Goal: Task Accomplishment & Management: Manage account settings

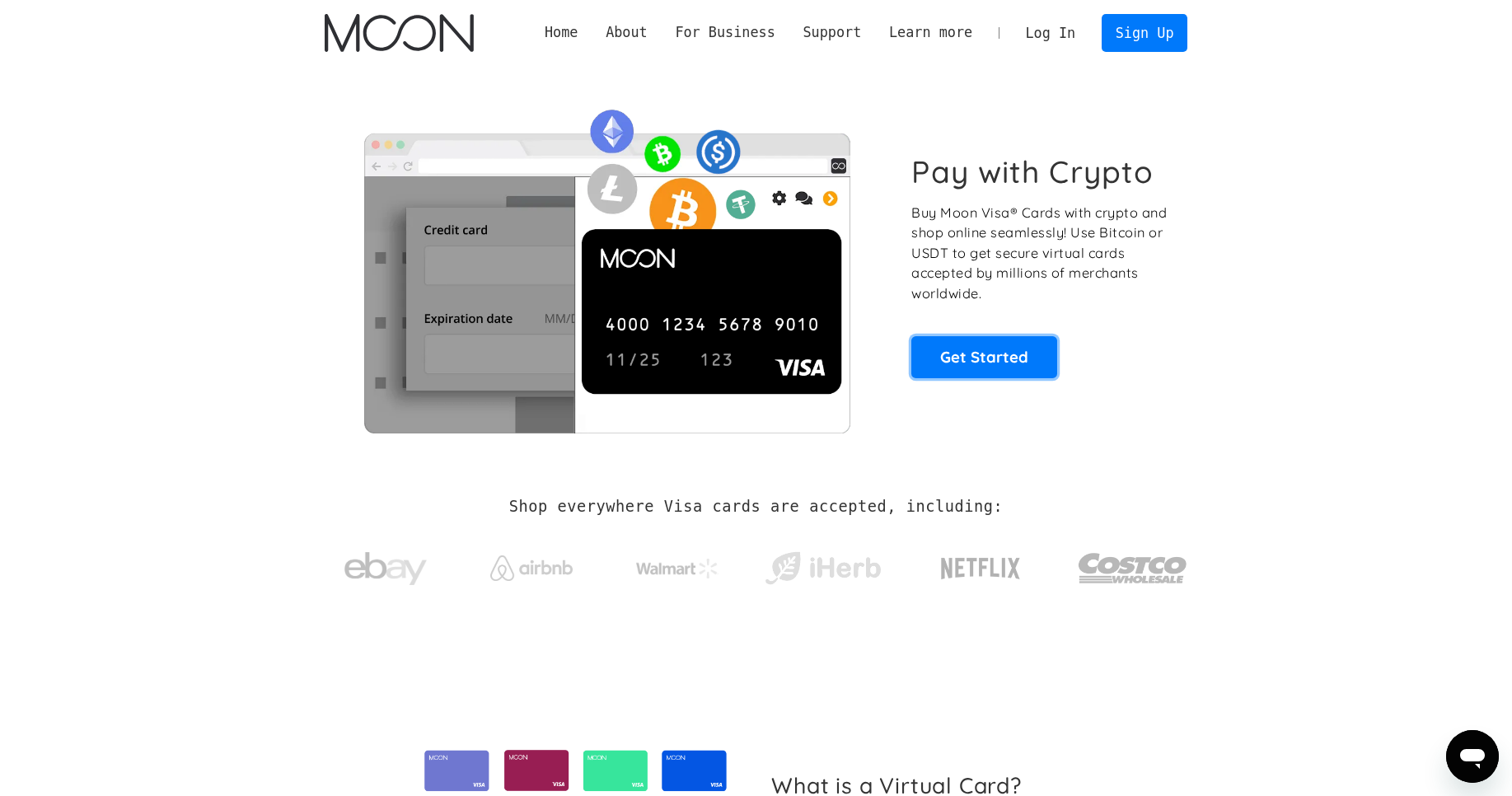
scroll to position [413, 0]
click at [964, 359] on link "Get Started" at bounding box center [985, 357] width 146 height 41
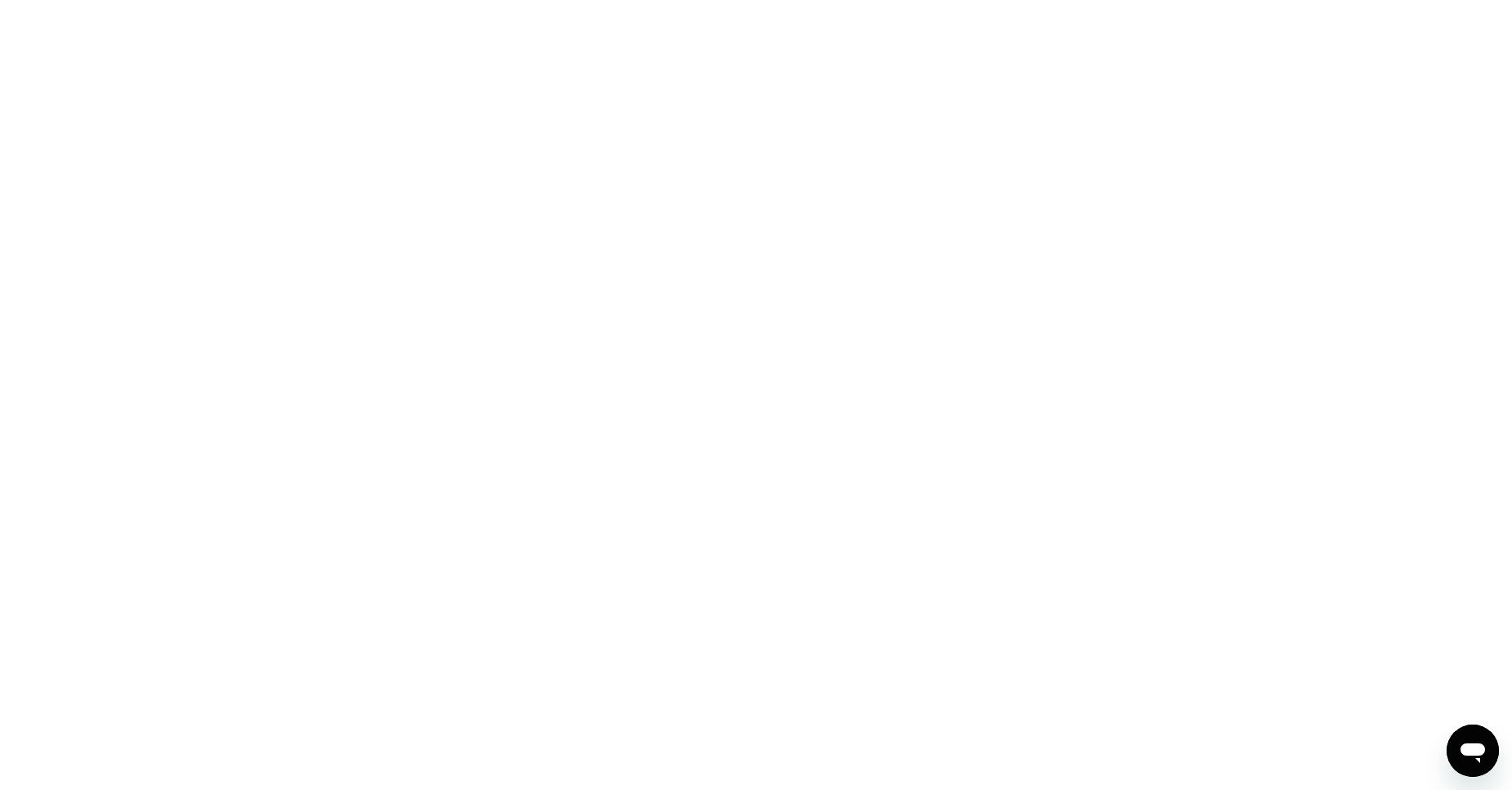
scroll to position [410, 0]
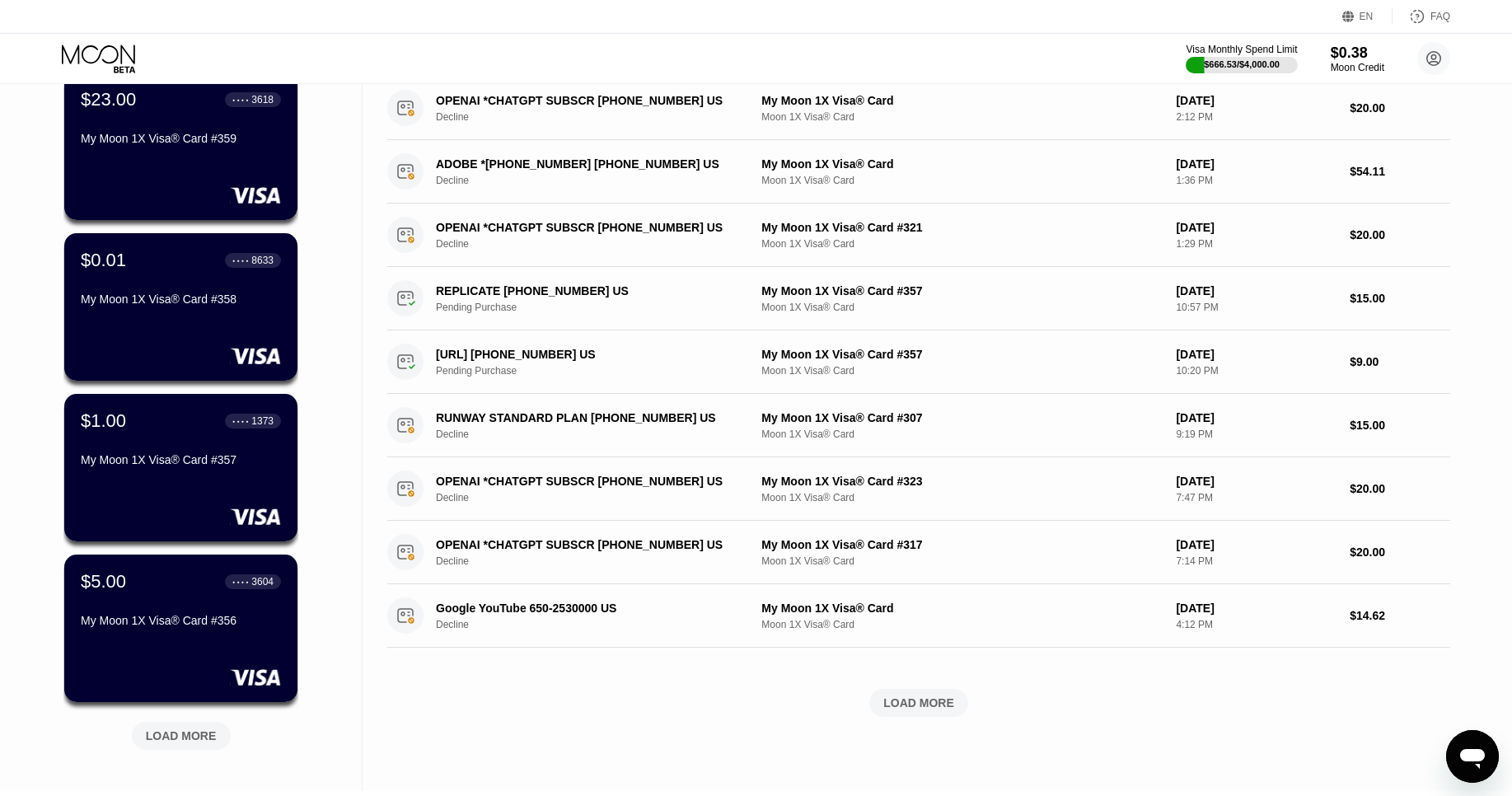
scroll to position [303, 0]
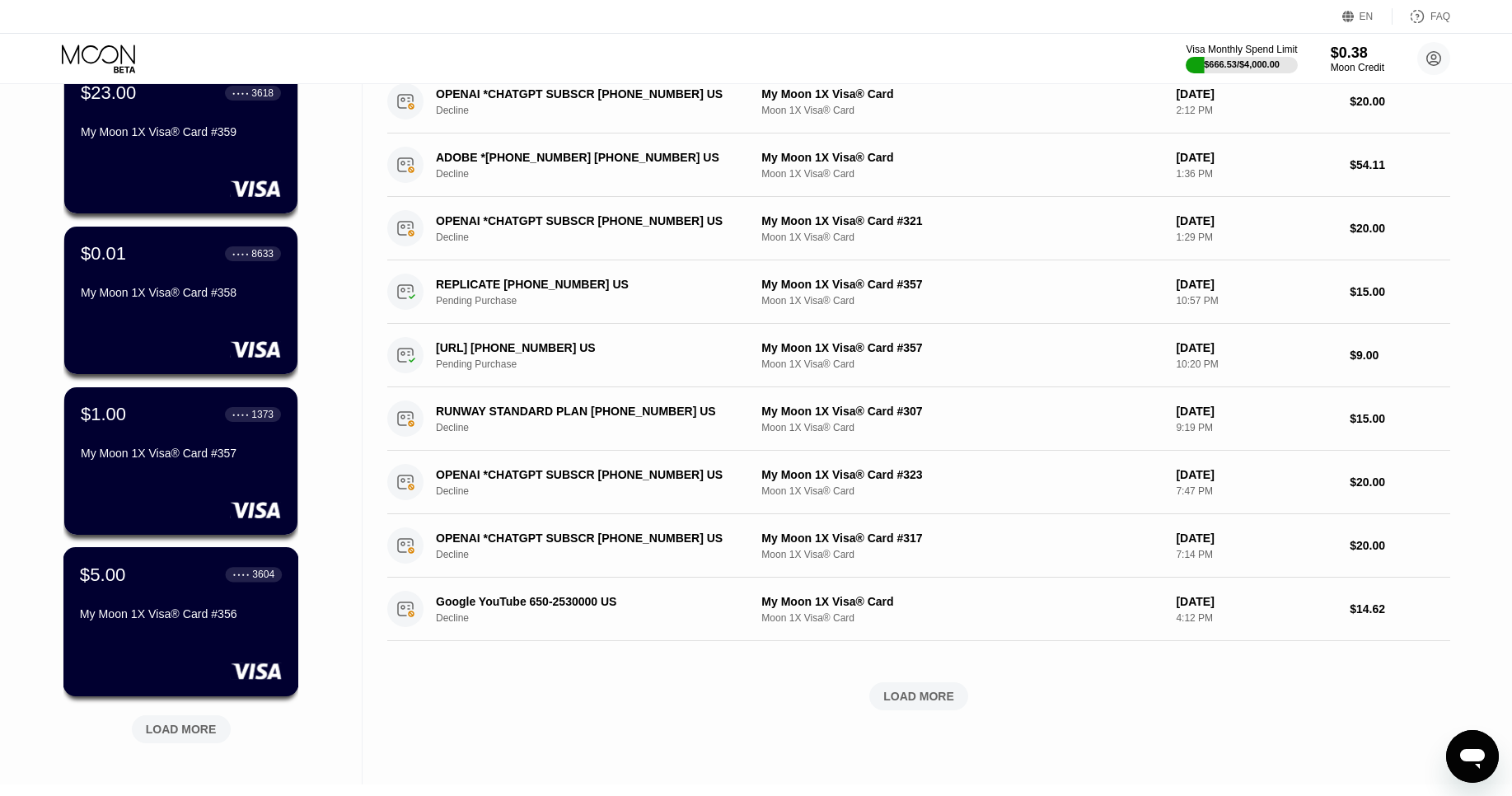
click at [174, 587] on div "$5.00 ● ● ● ● 3604 My Moon 1X Visa® Card #356" at bounding box center [181, 595] width 202 height 64
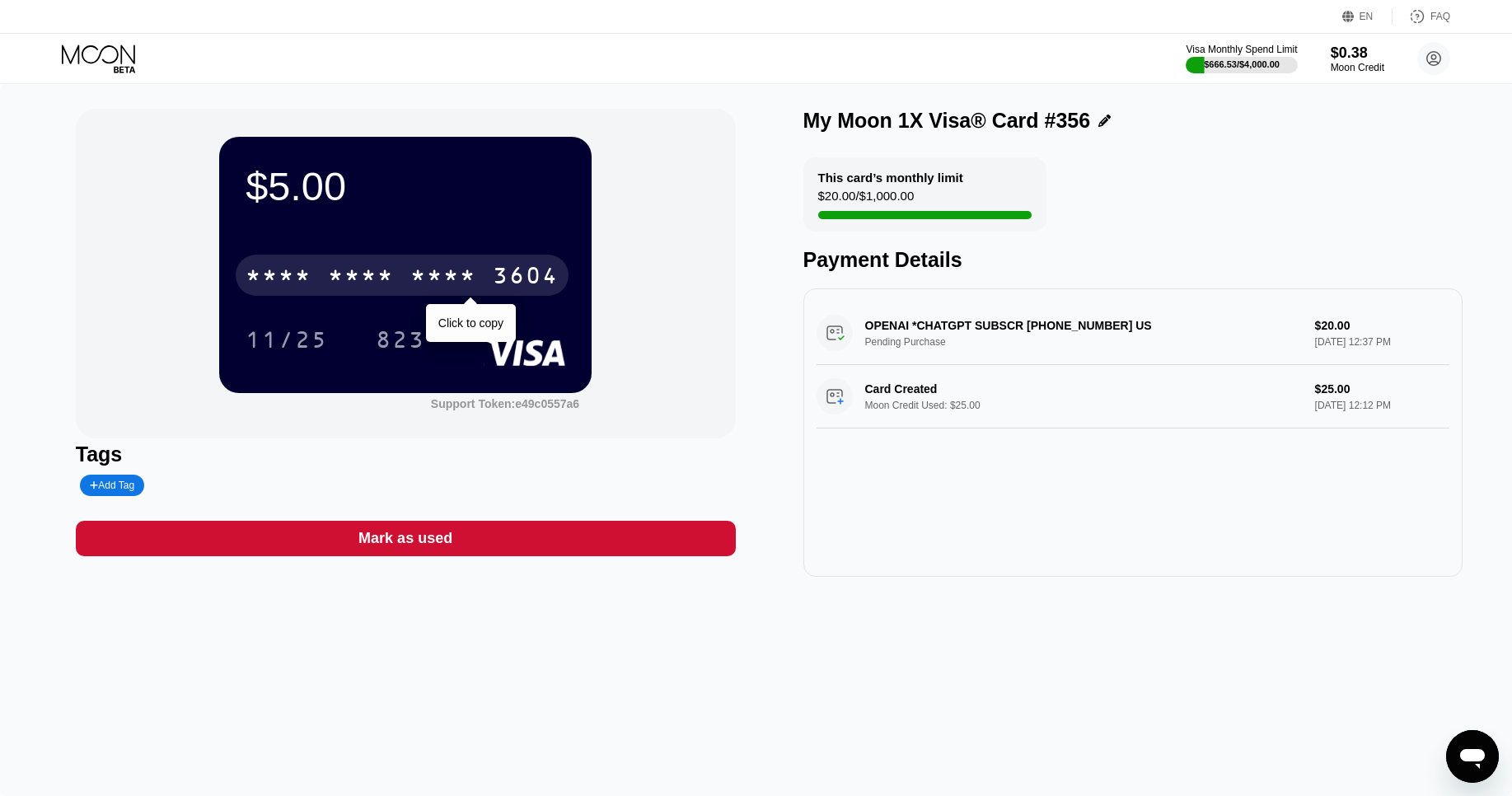
click at [374, 274] on div "* * * *" at bounding box center [360, 278] width 66 height 27
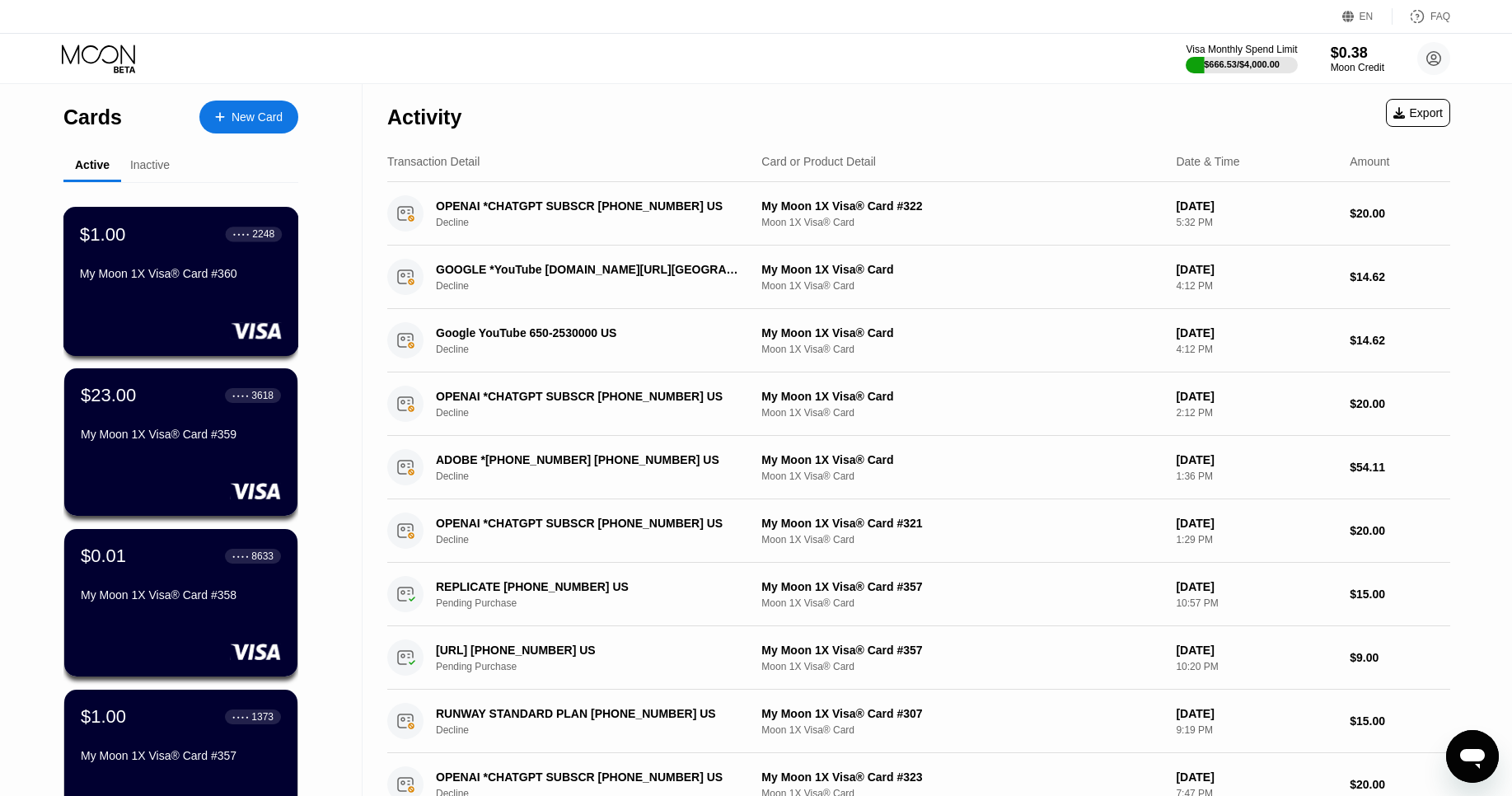
scroll to position [531, 0]
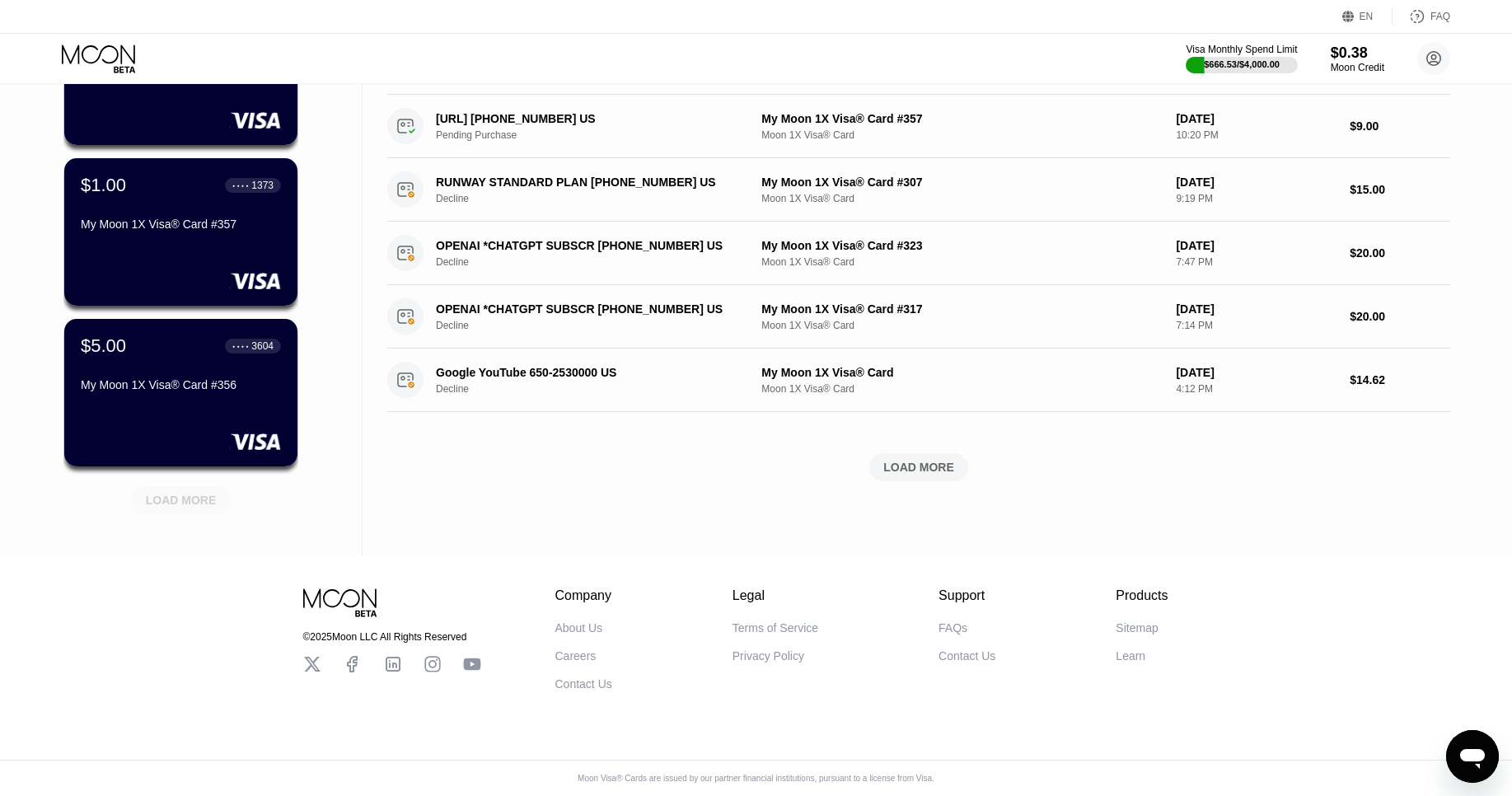
click at [177, 490] on div "LOAD MORE" at bounding box center [181, 499] width 99 height 28
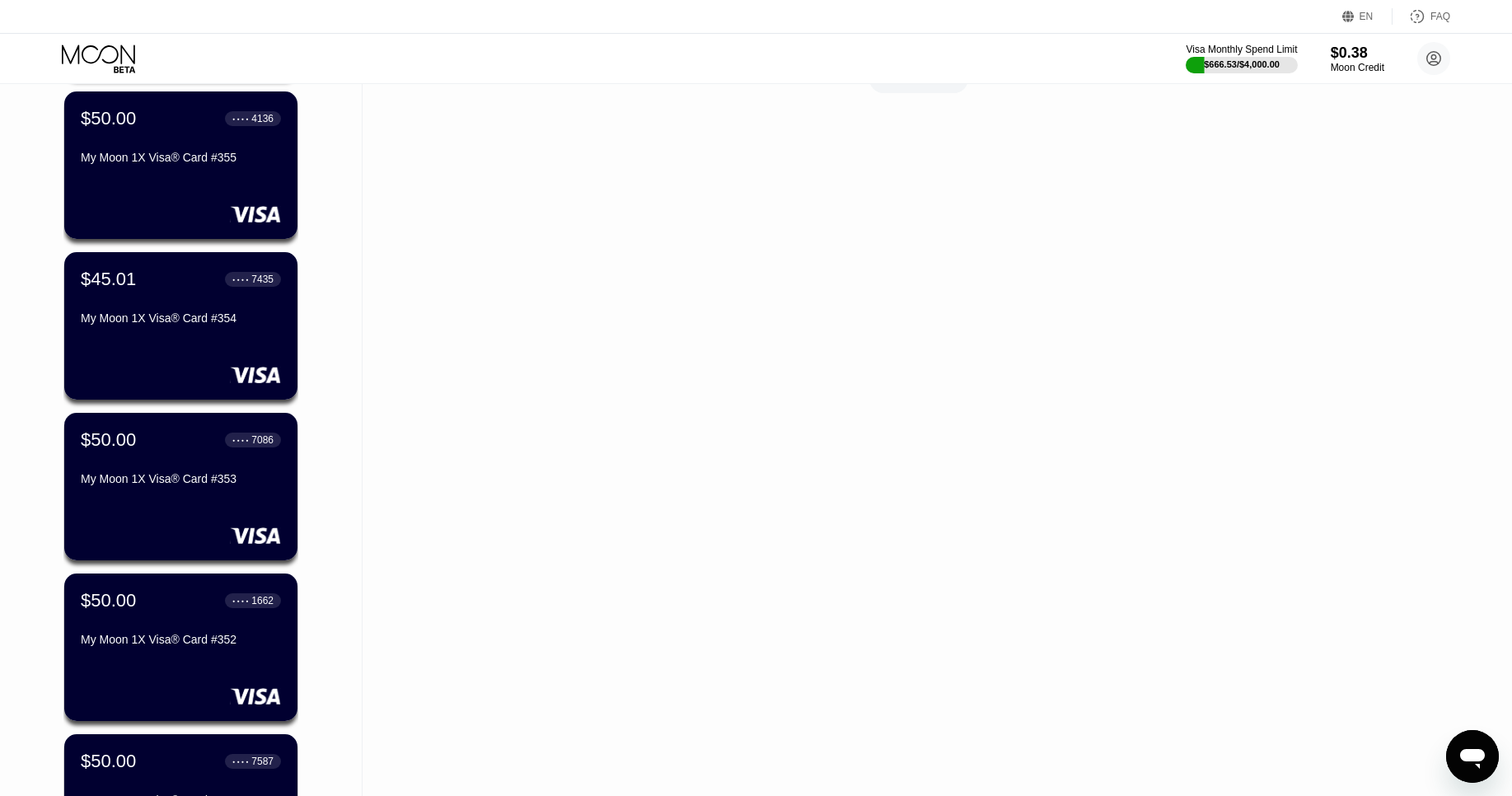
scroll to position [1116, 0]
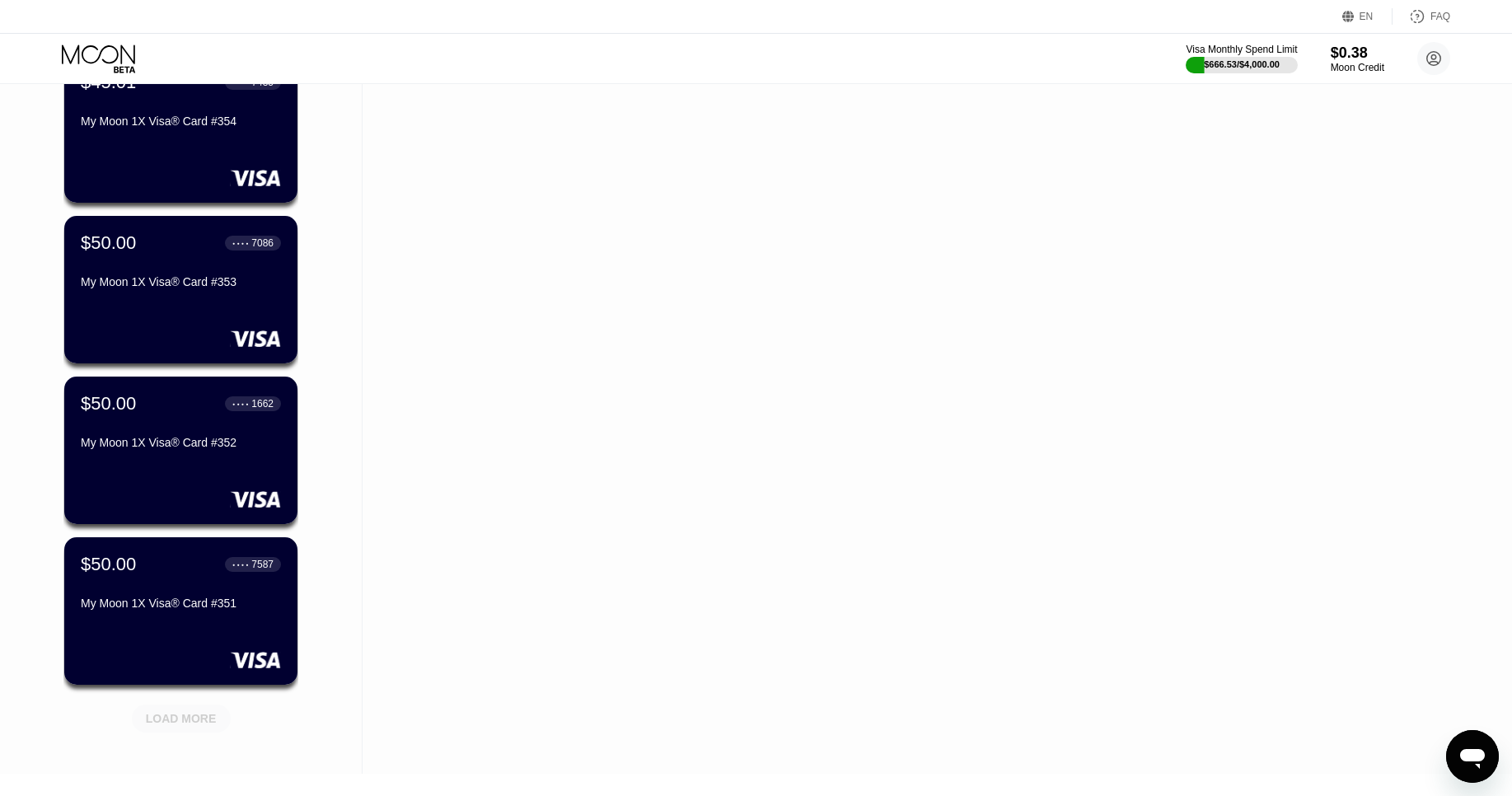
click at [206, 716] on div "LOAD MORE" at bounding box center [181, 718] width 71 height 15
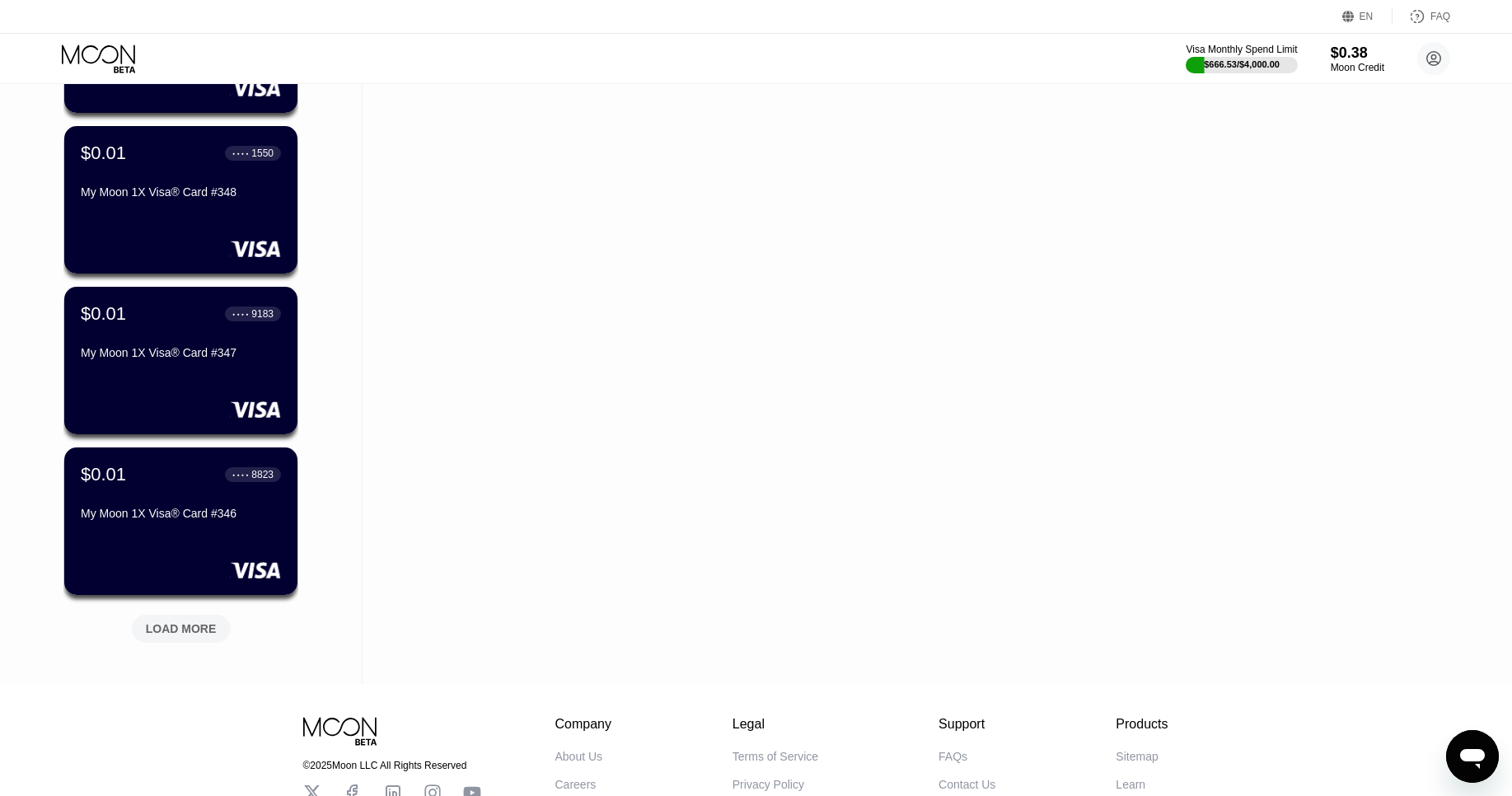
scroll to position [2014, 0]
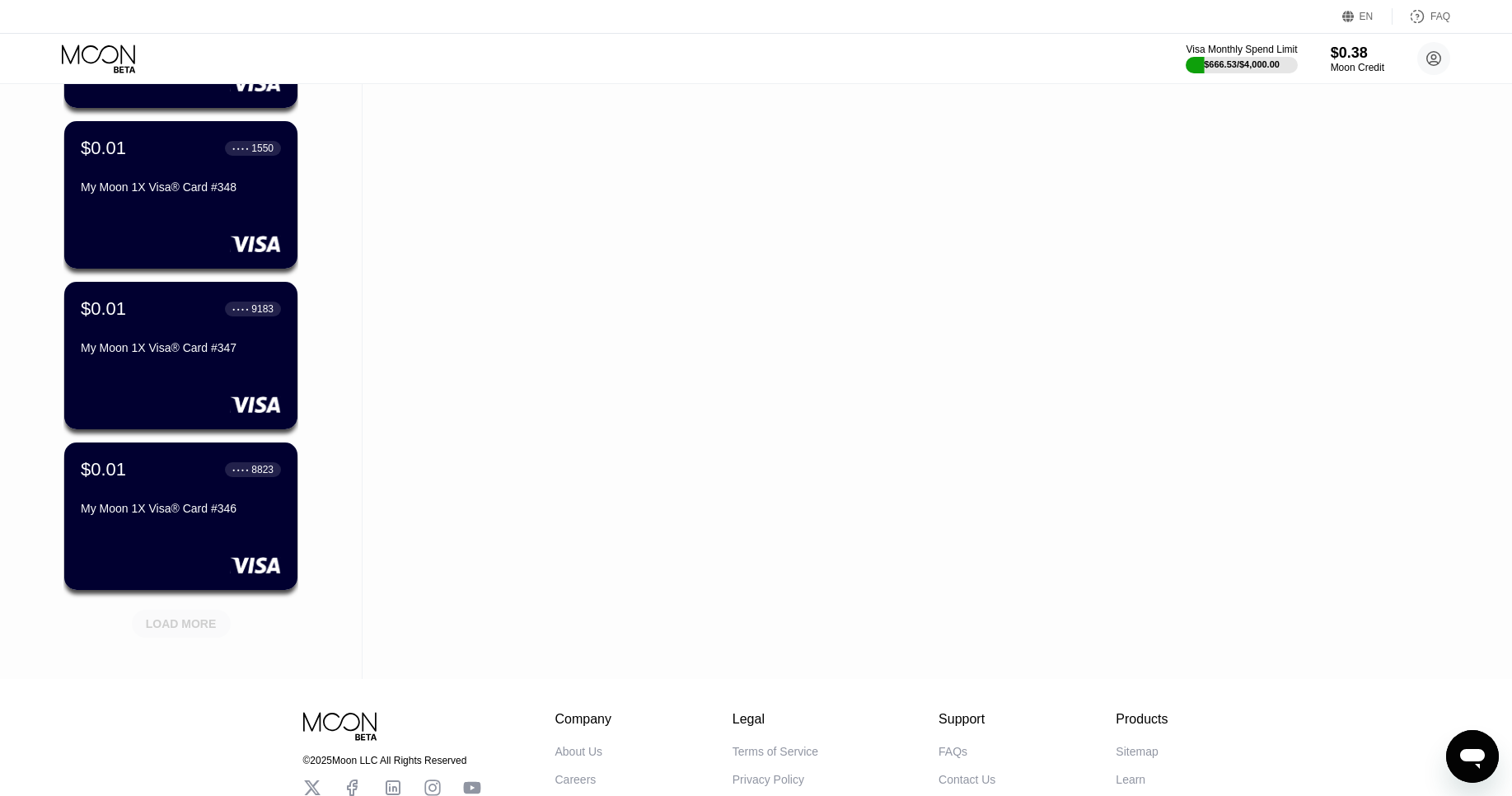
click at [184, 625] on div "LOAD MORE" at bounding box center [181, 623] width 71 height 15
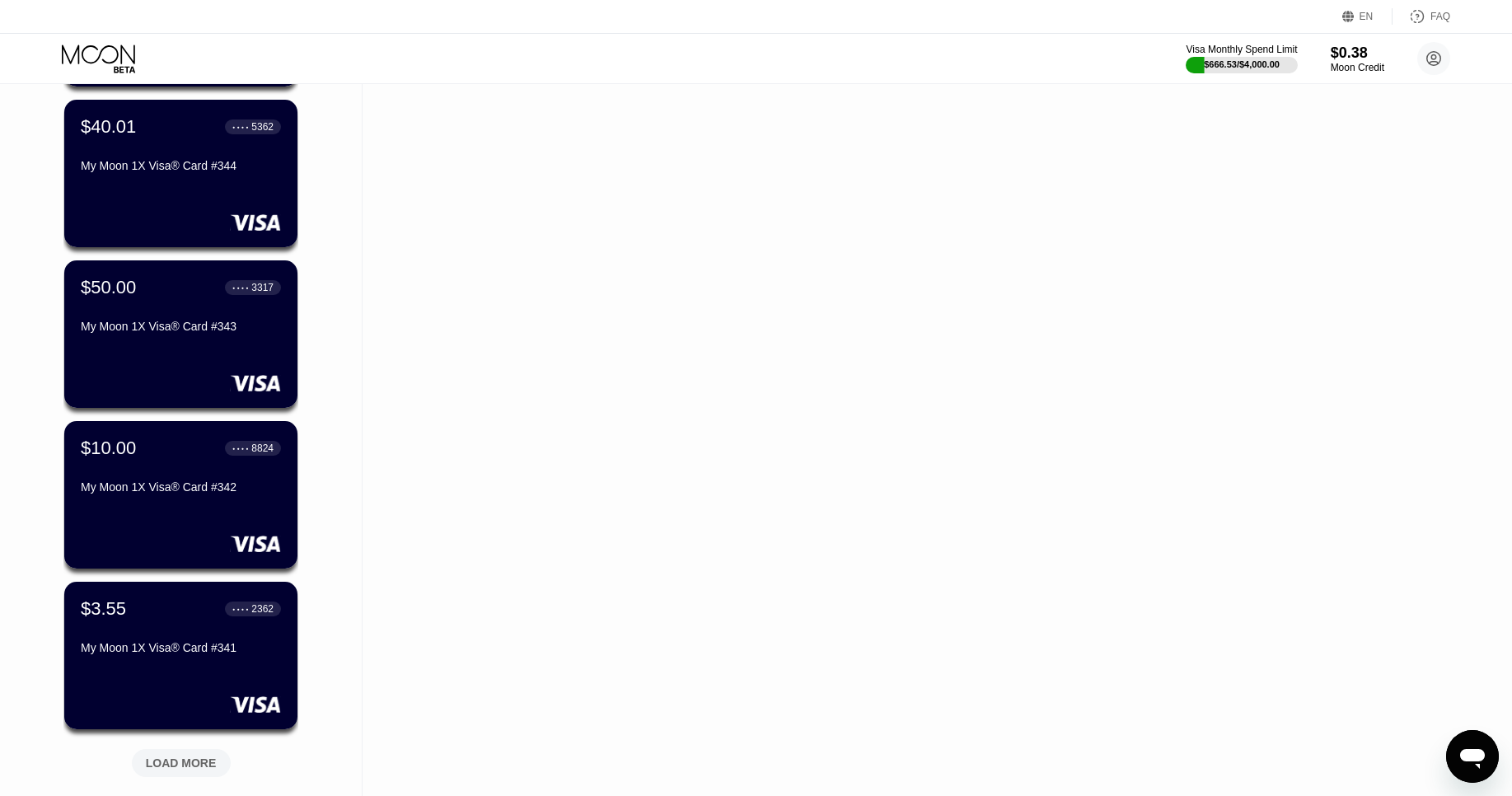
scroll to position [2679, 0]
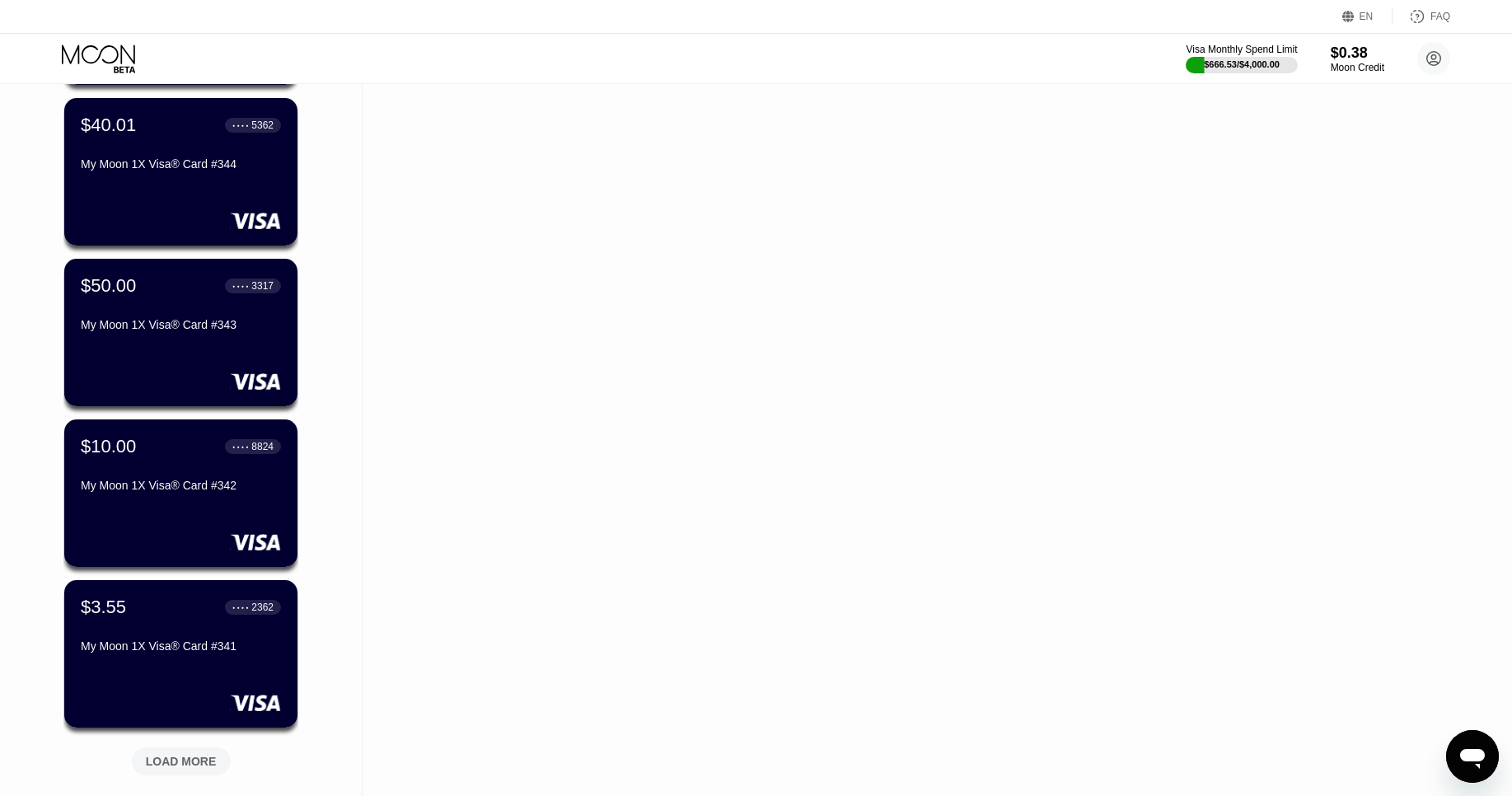
click at [169, 762] on div "LOAD MORE" at bounding box center [181, 761] width 71 height 15
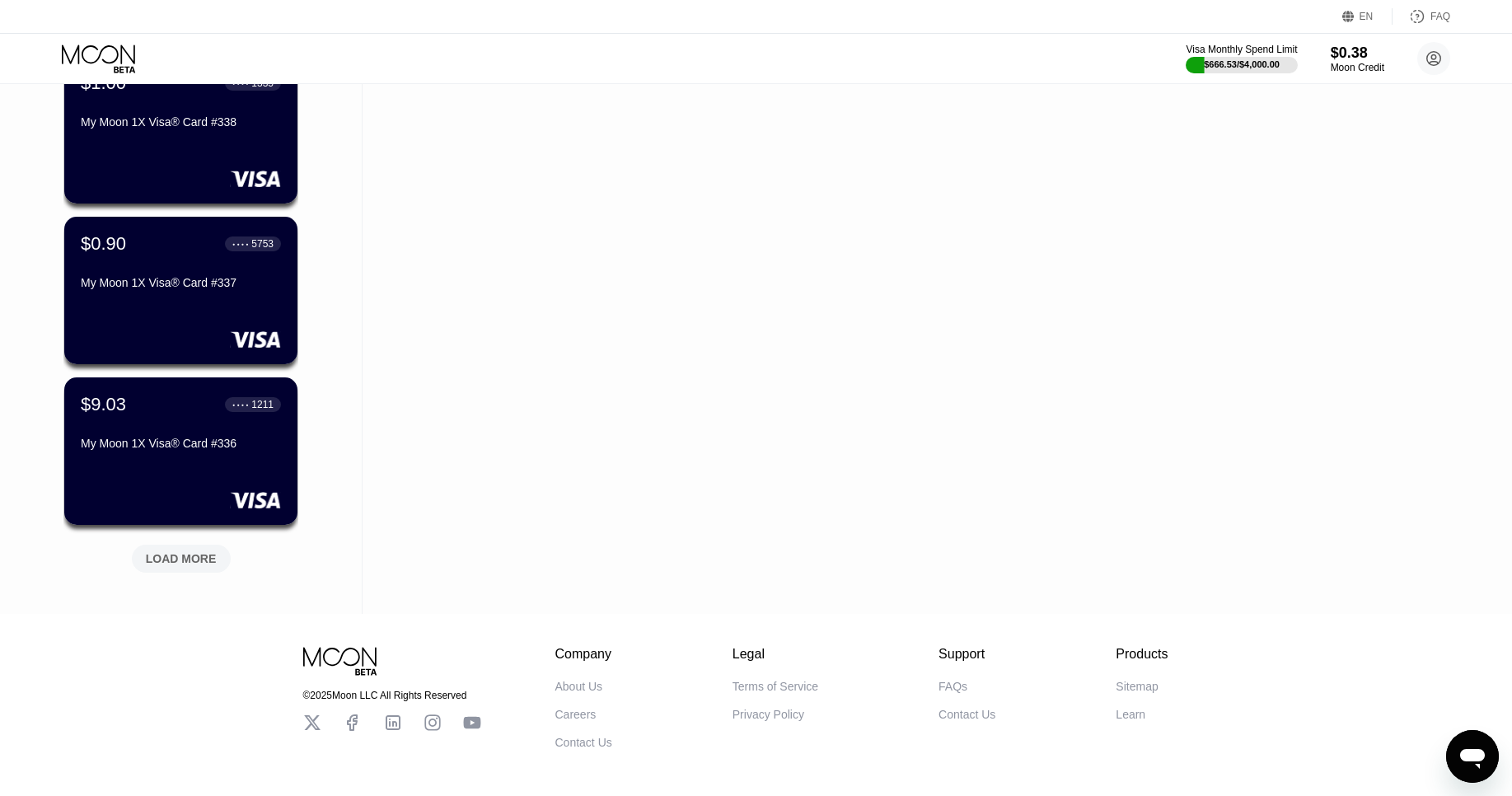
scroll to position [3690, 0]
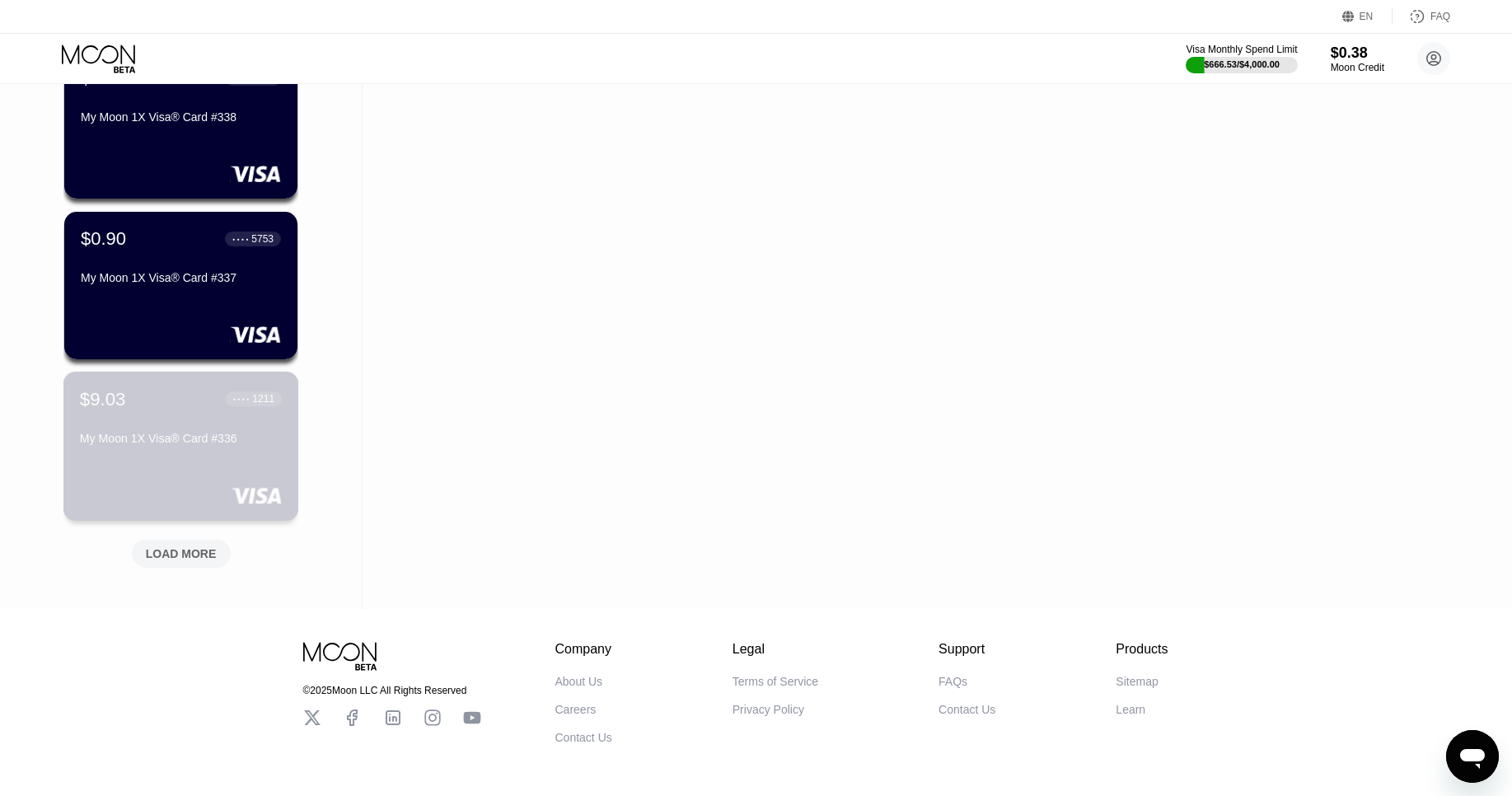
click at [171, 415] on div "$9.03 ● ● ● ● 1211 My Moon 1X Visa® Card #336" at bounding box center [181, 419] width 202 height 64
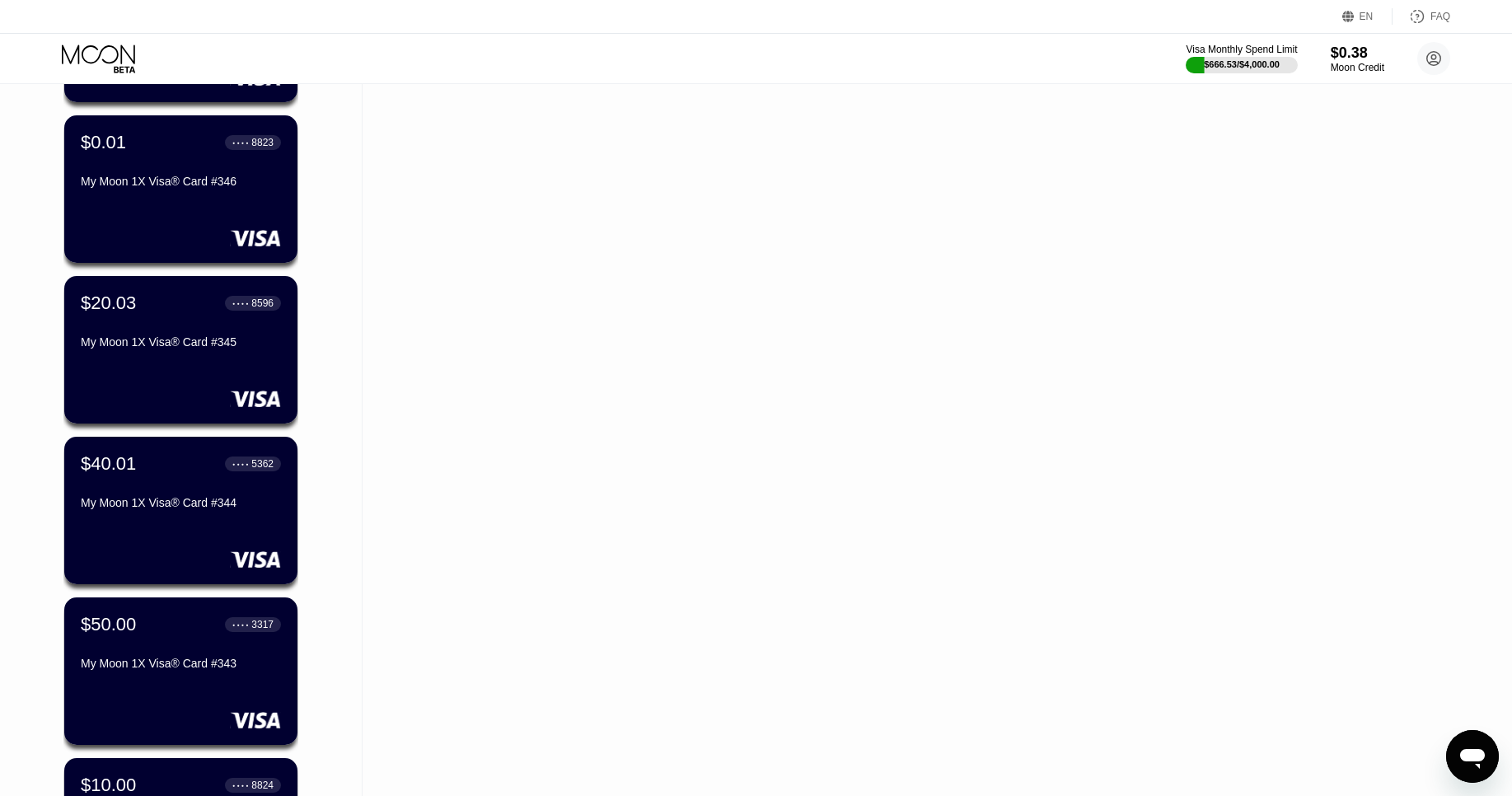
scroll to position [3744, 0]
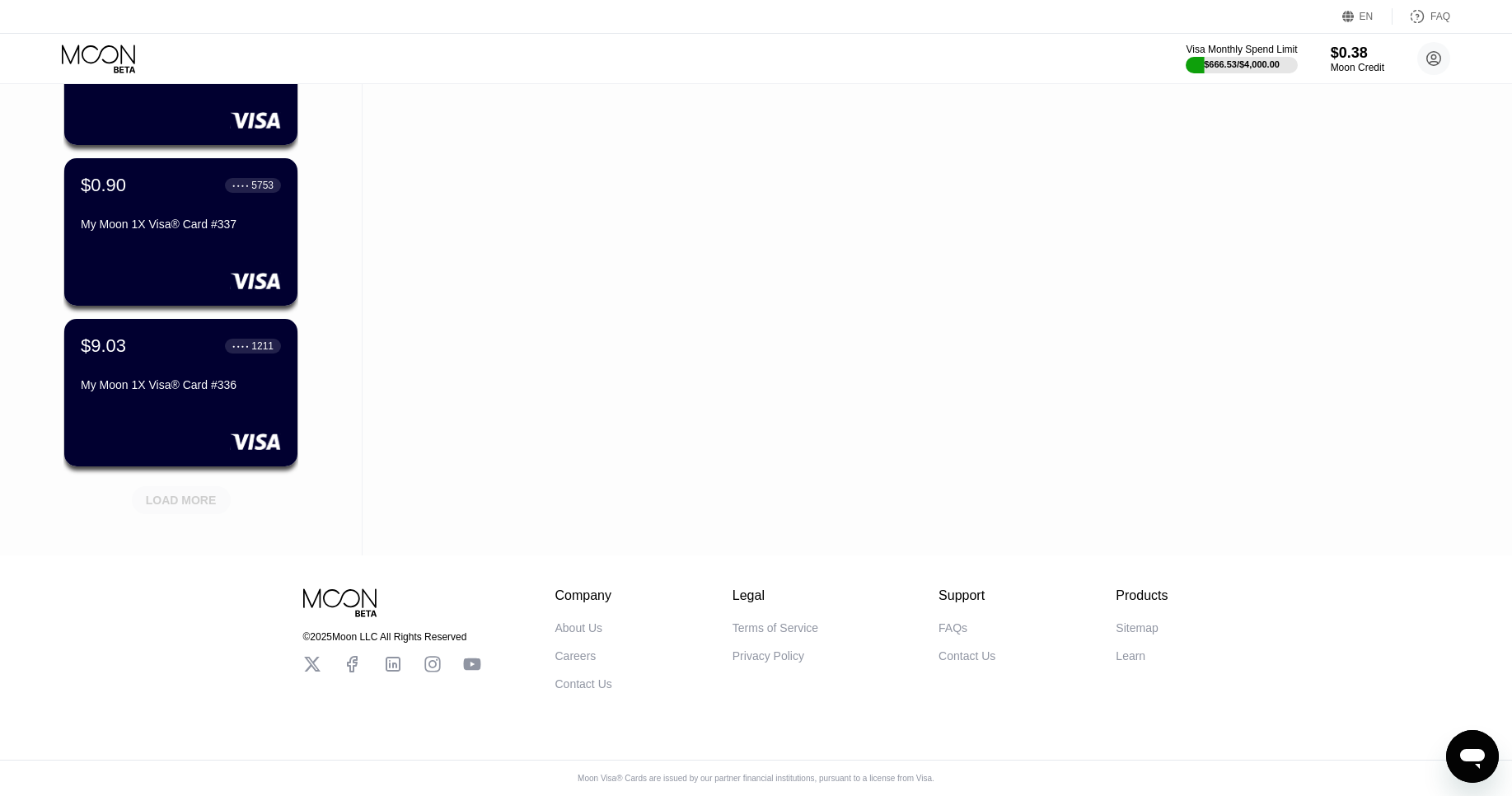
click at [171, 496] on div "LOAD MORE" at bounding box center [181, 499] width 71 height 15
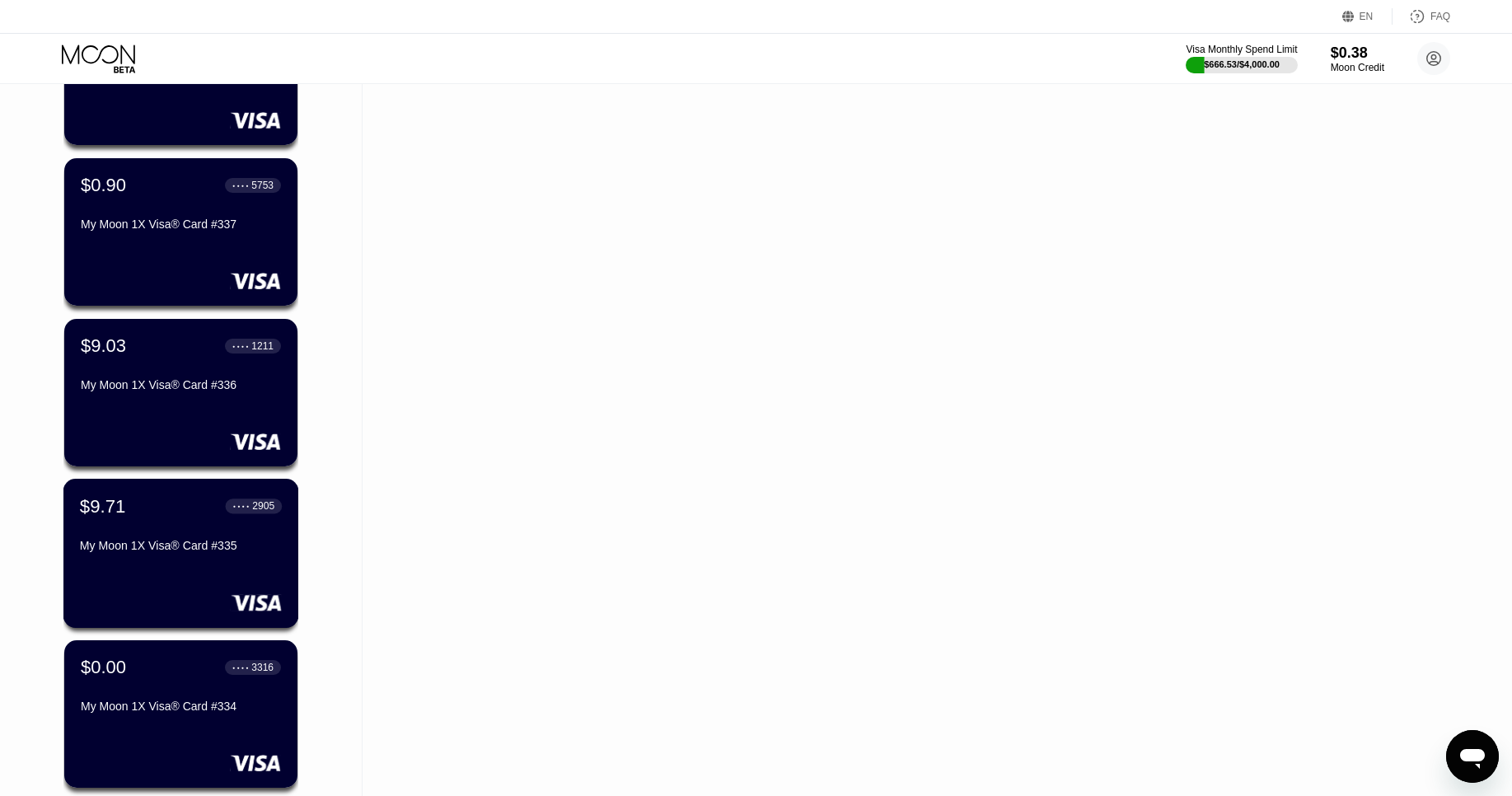
click at [187, 510] on div "$9.71 ● ● ● ● 2905" at bounding box center [181, 505] width 202 height 21
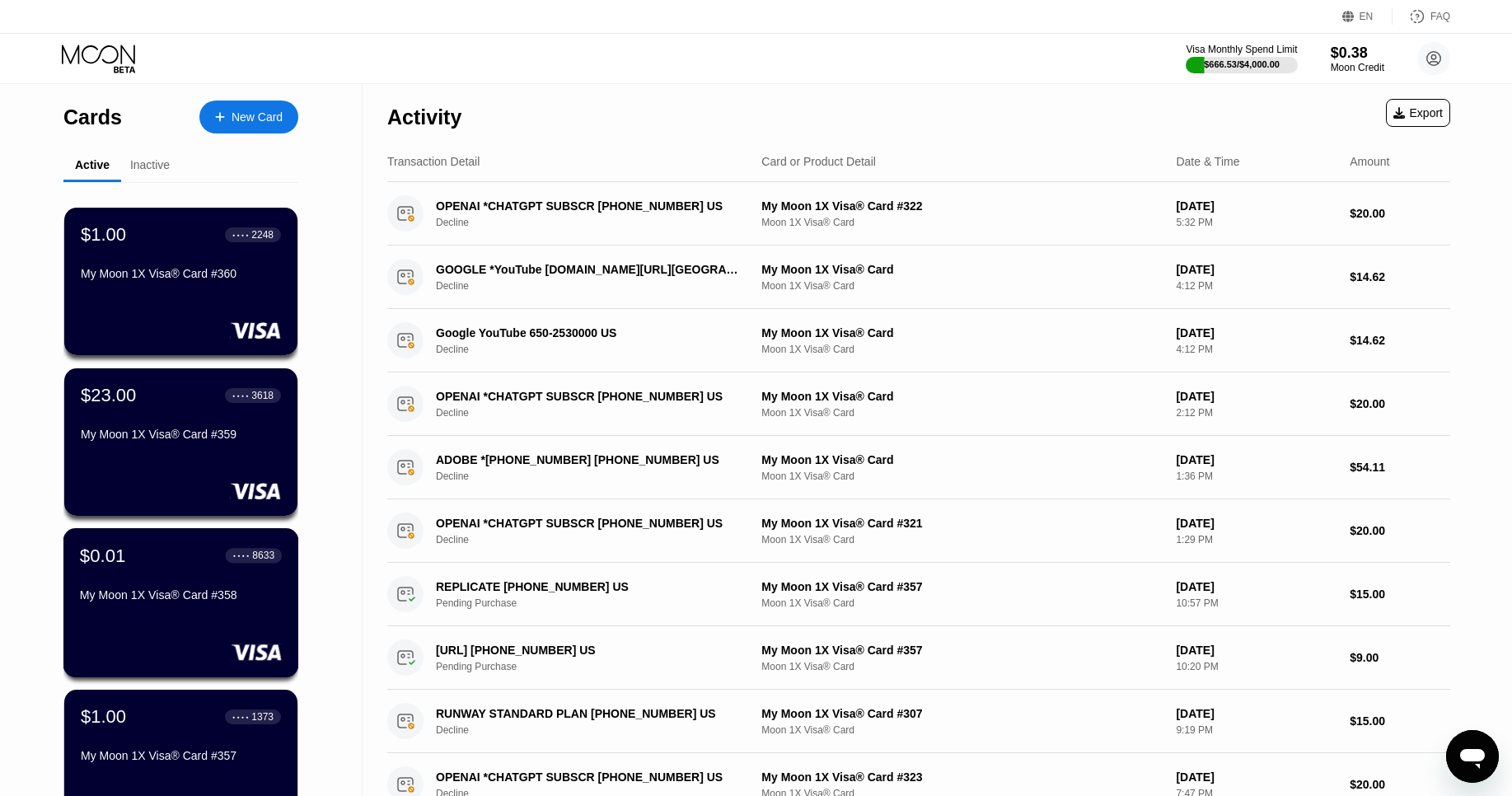
scroll to position [4546, 0]
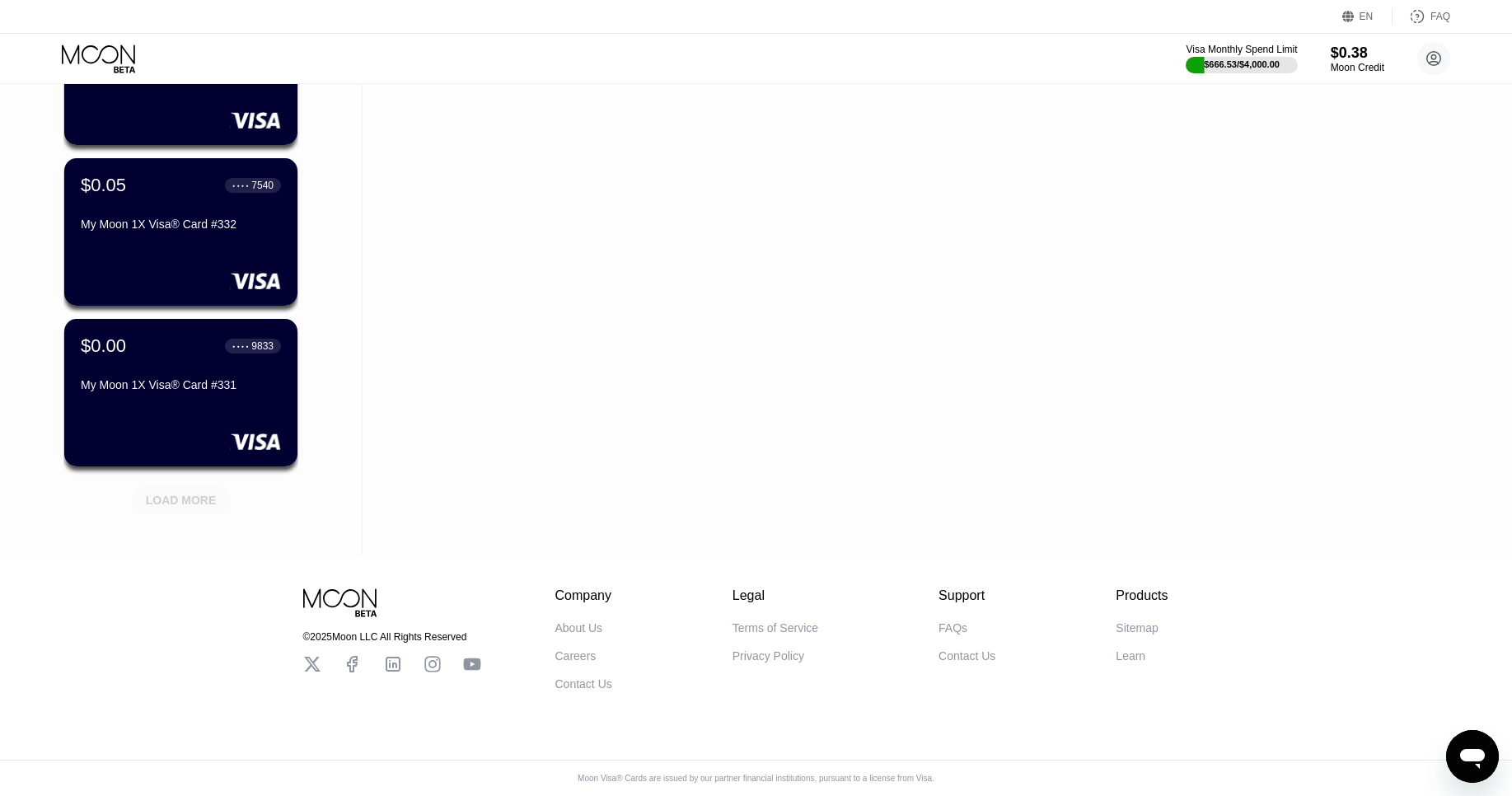
click at [175, 493] on div "LOAD MORE" at bounding box center [181, 499] width 71 height 15
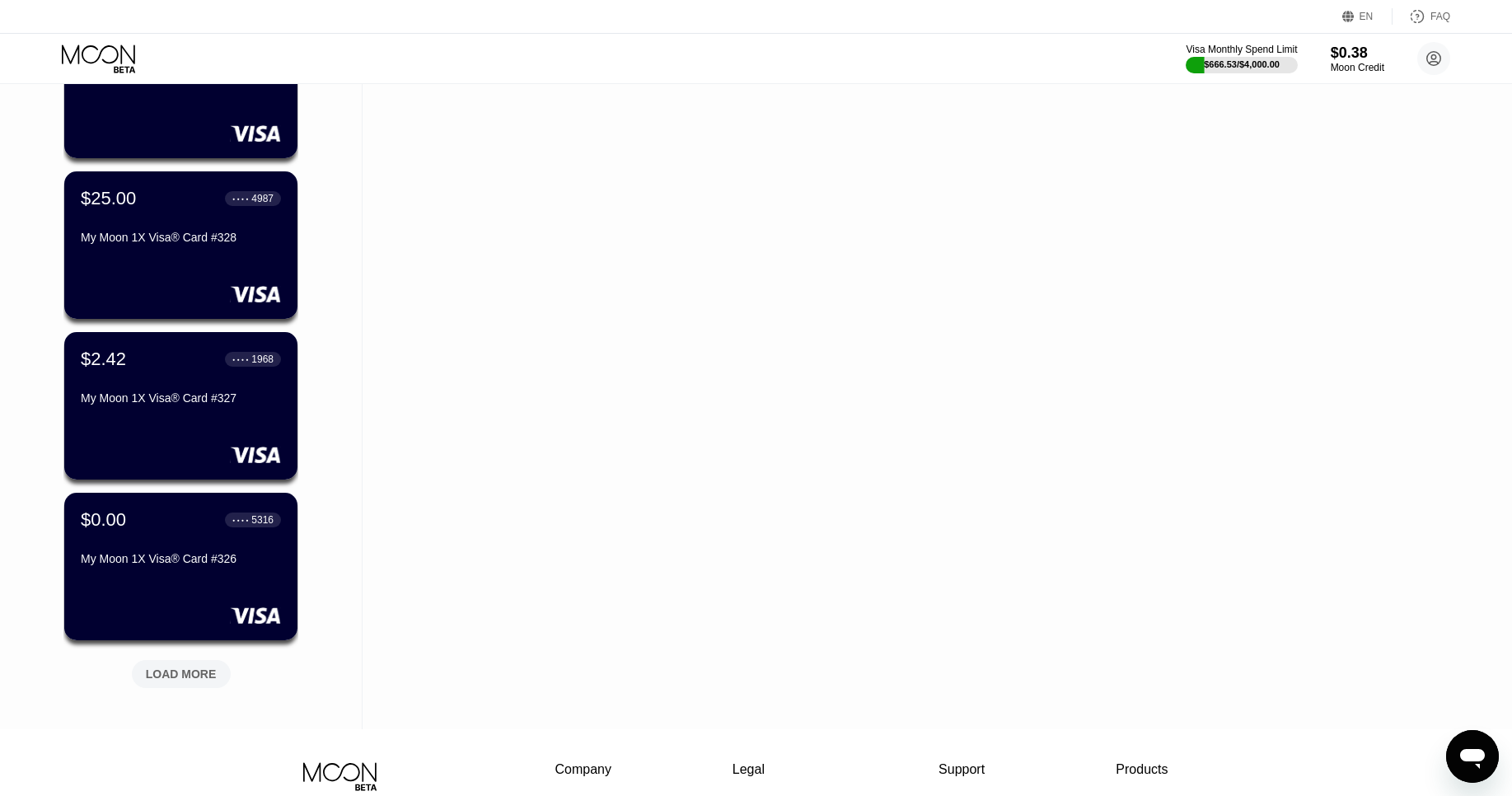
scroll to position [5182, 0]
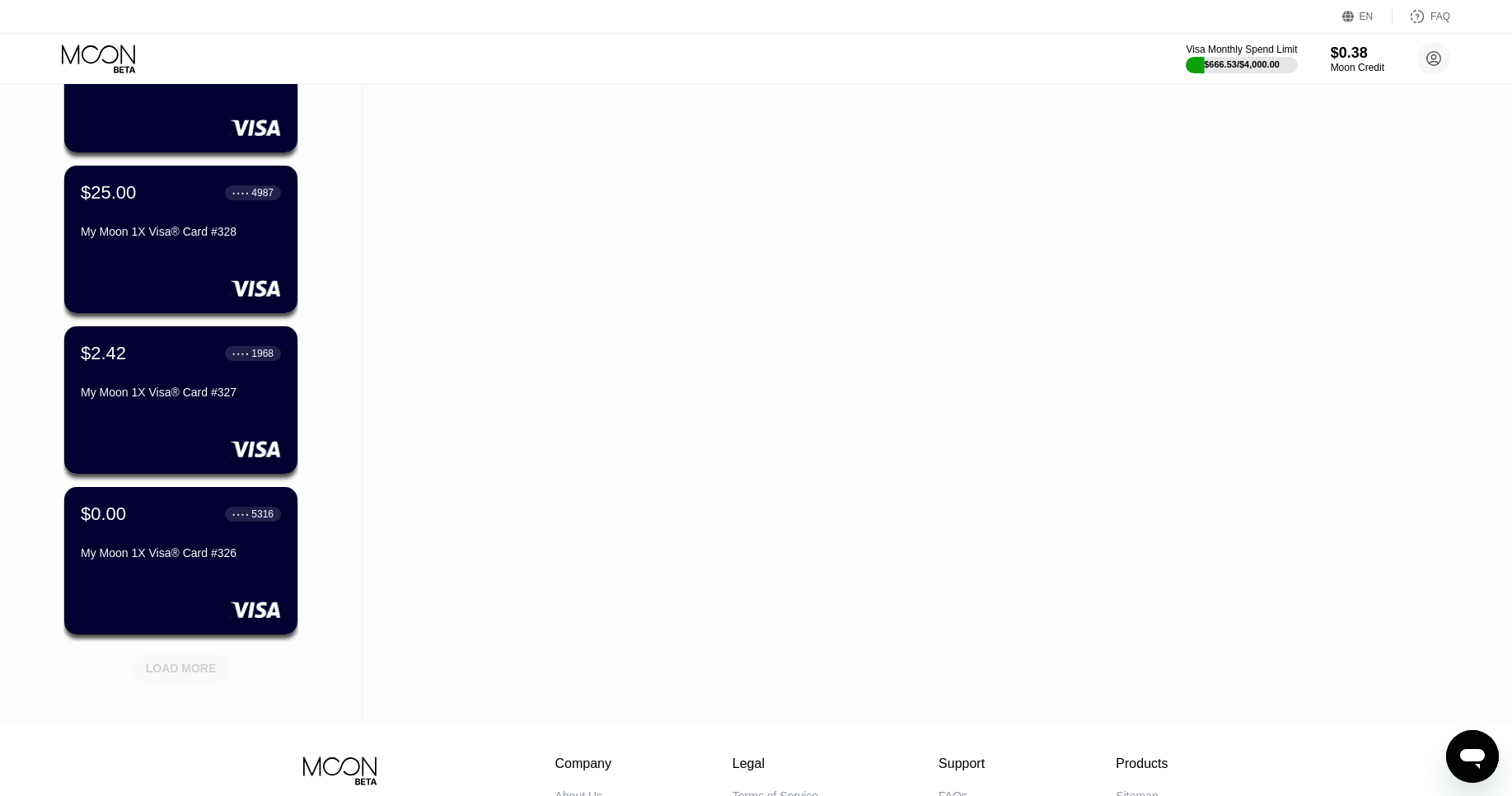
click at [187, 656] on div "LOAD MORE" at bounding box center [181, 668] width 99 height 28
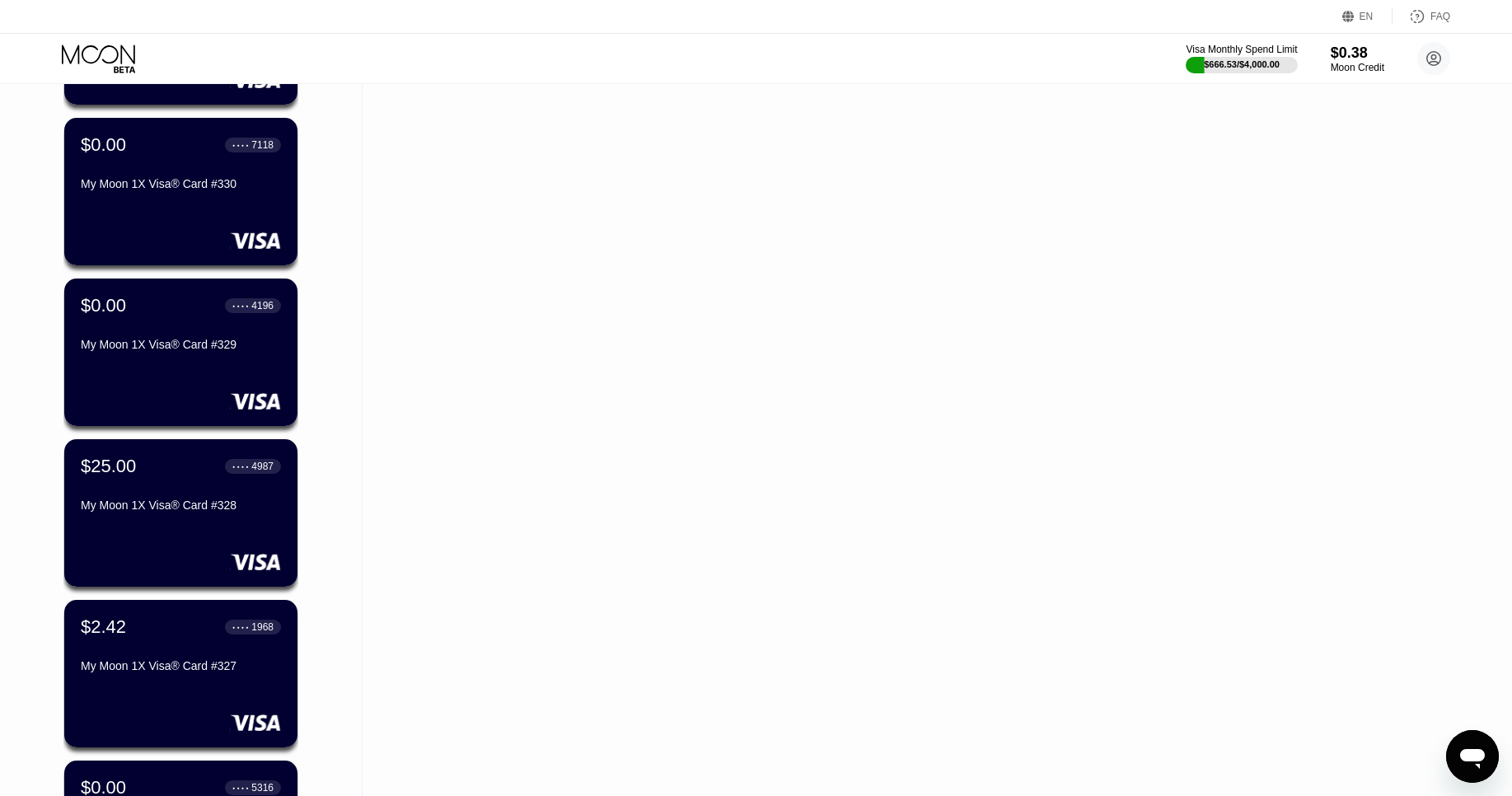
scroll to position [4919, 0]
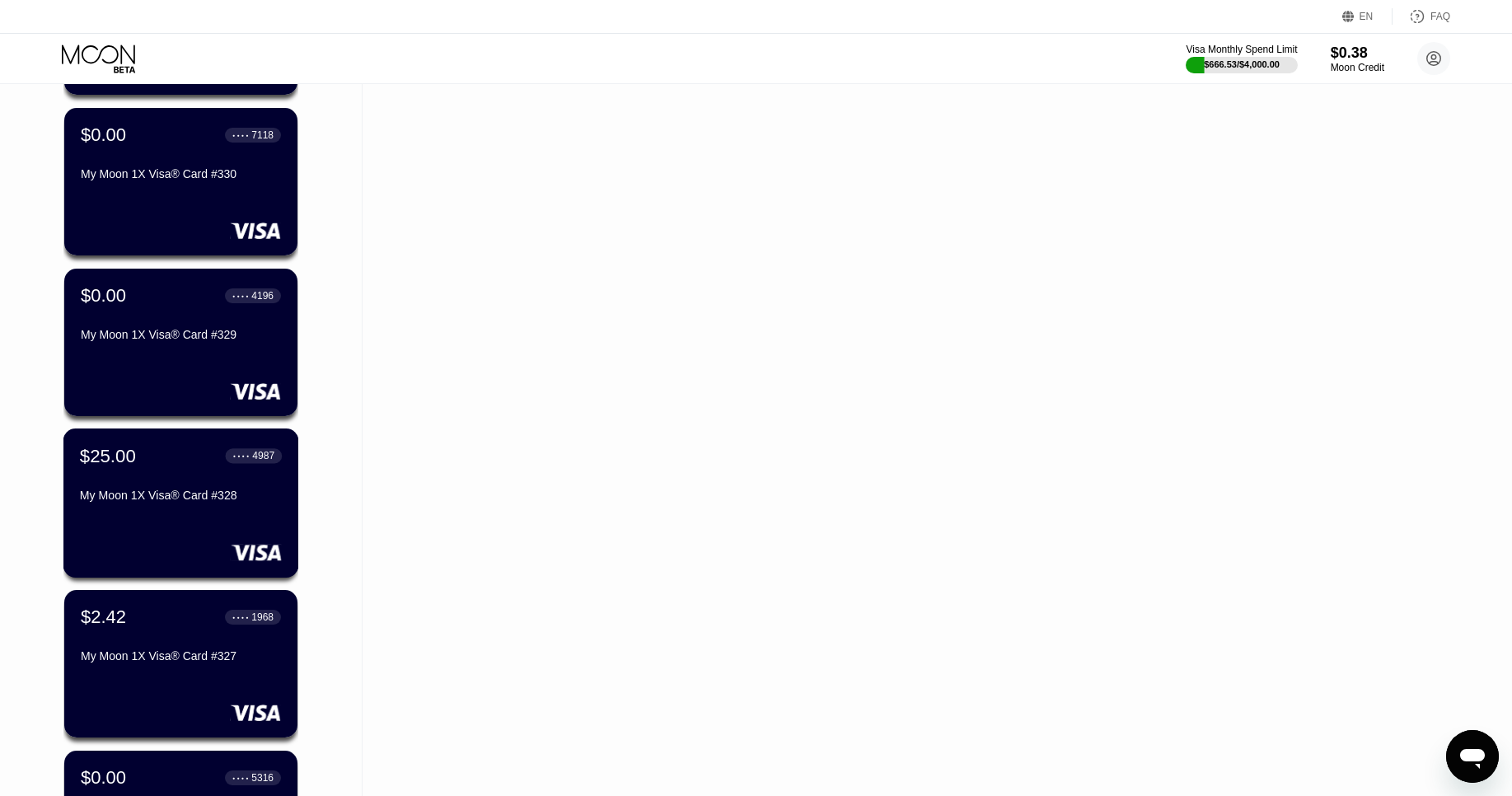
click at [176, 456] on div "$25.00 ● ● ● ● 4987" at bounding box center [181, 455] width 202 height 21
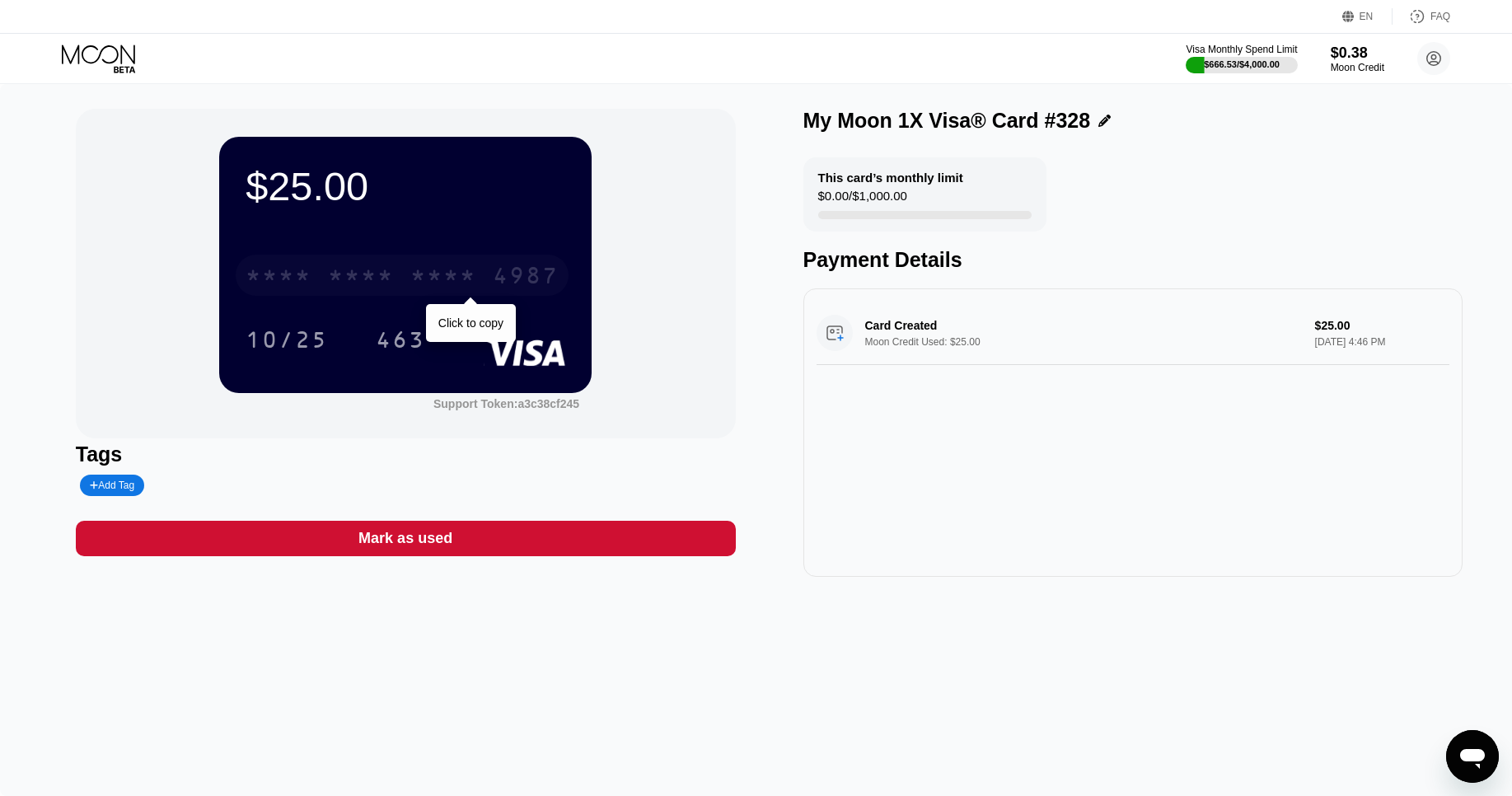
click at [503, 284] on div "4987" at bounding box center [526, 278] width 66 height 27
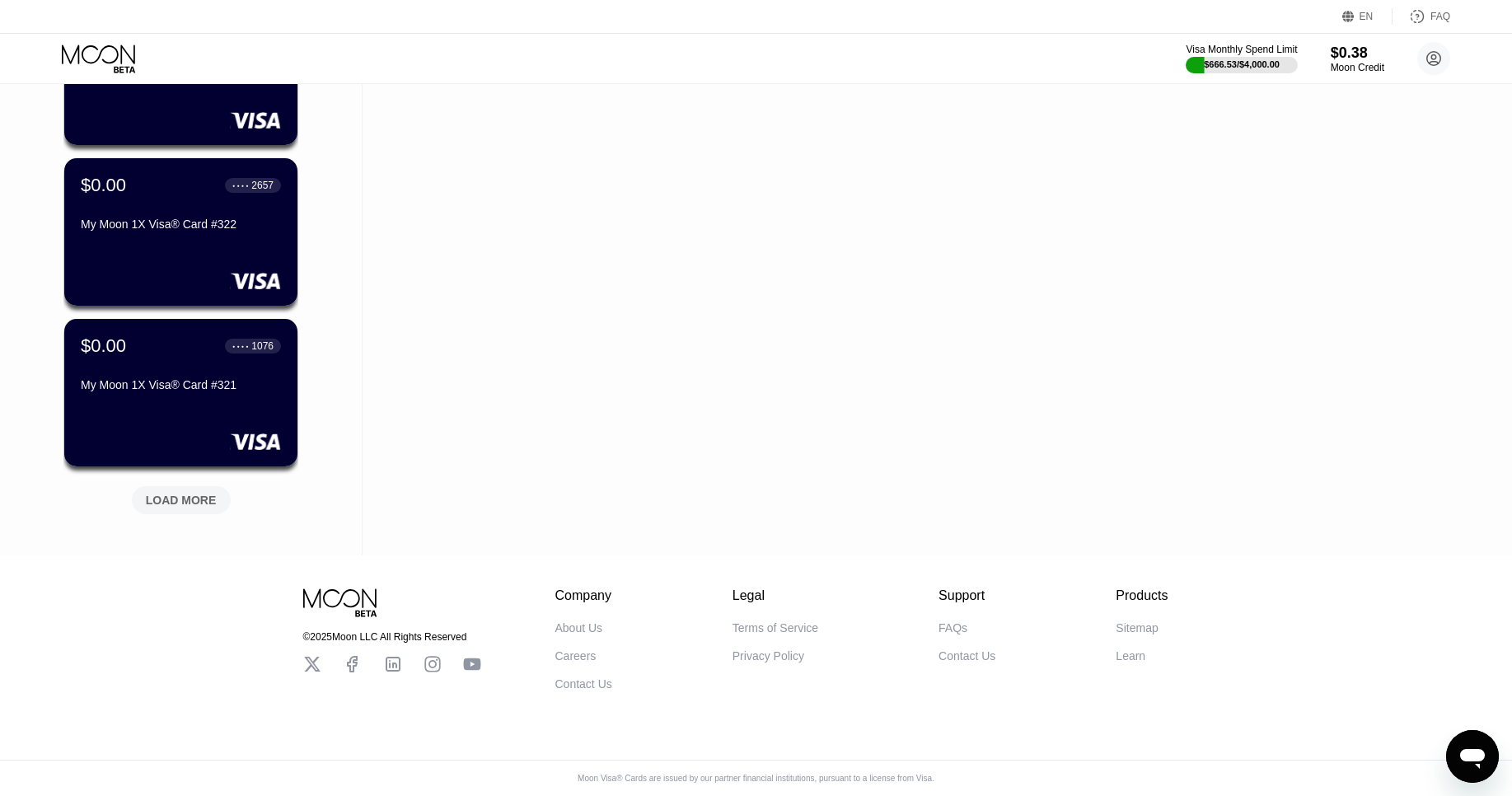
scroll to position [6153, 0]
click at [168, 499] on div "LOAD MORE" at bounding box center [181, 499] width 71 height 15
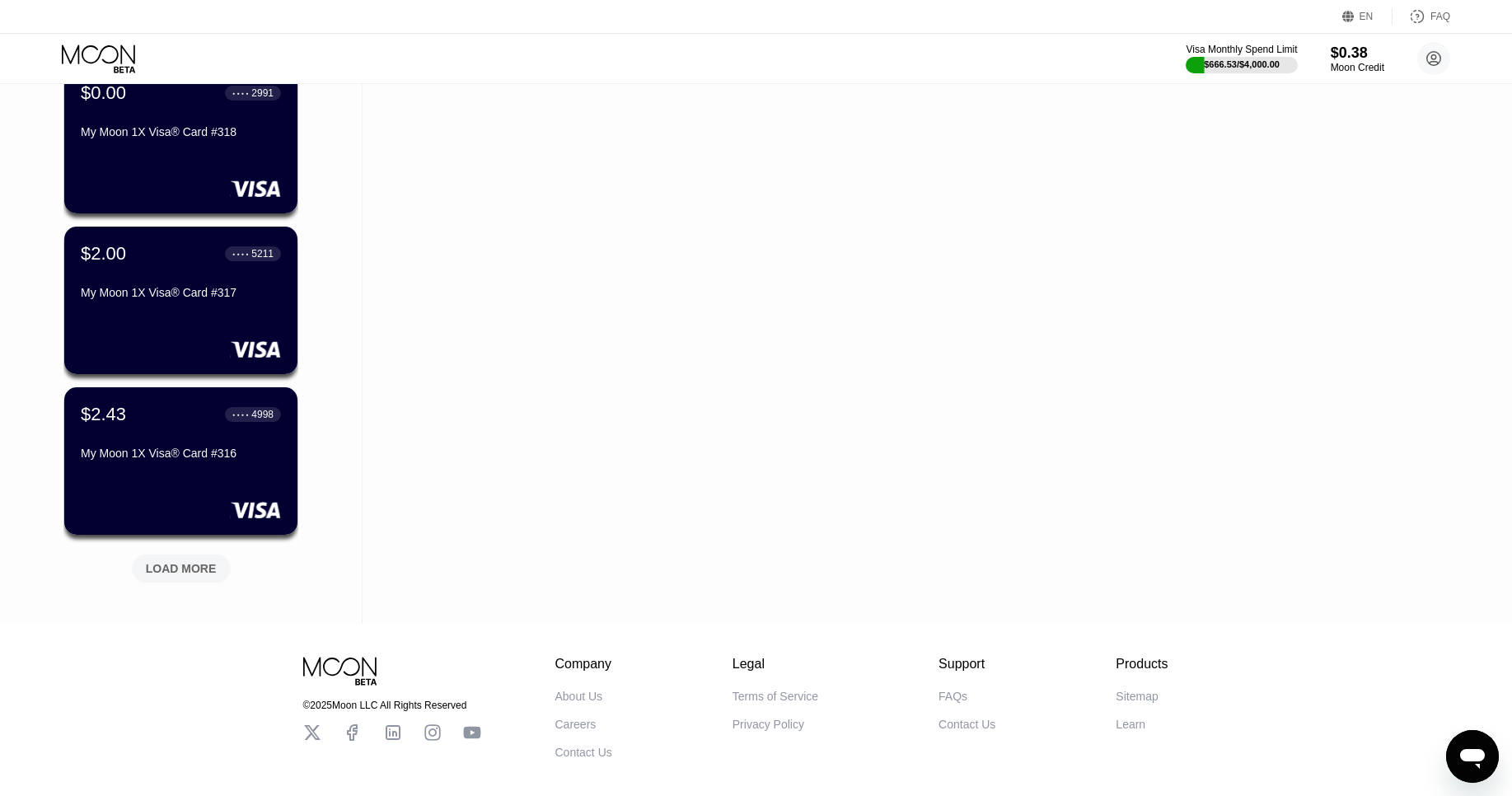
scroll to position [6956, 0]
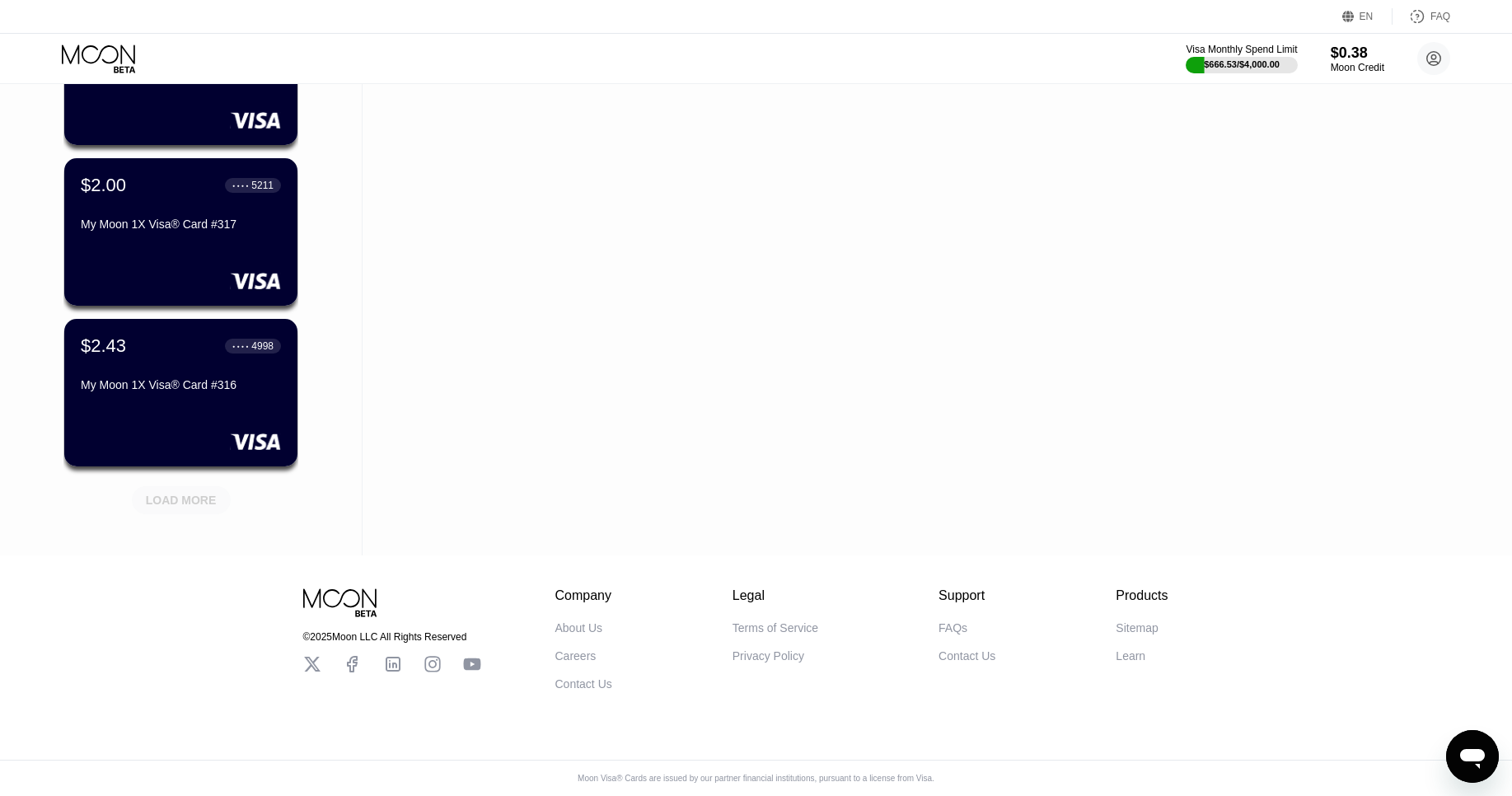
click at [185, 502] on div "LOAD MORE" at bounding box center [181, 499] width 71 height 15
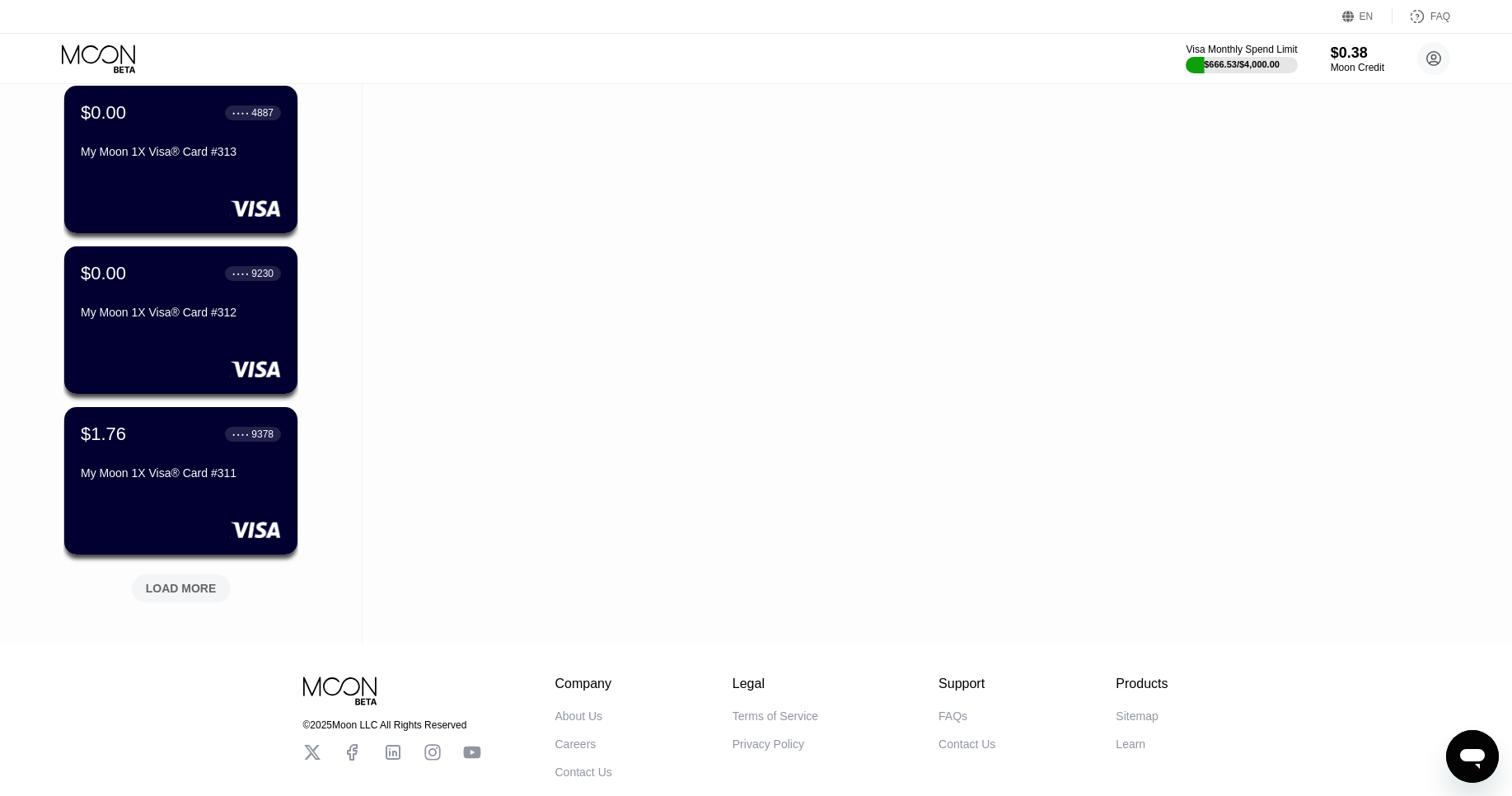
scroll to position [7672, 0]
click at [176, 584] on div "LOAD MORE" at bounding box center [181, 587] width 71 height 15
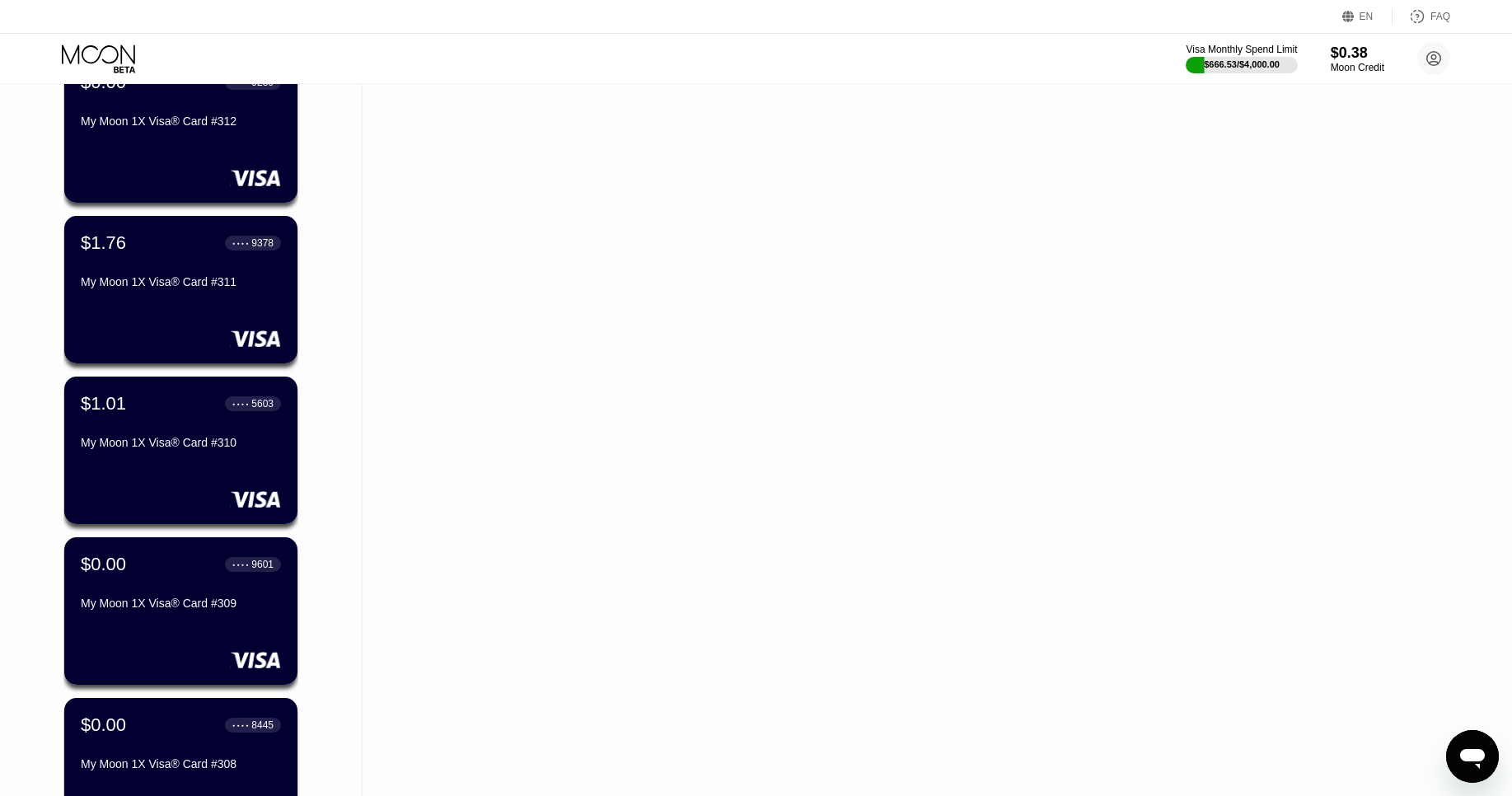
scroll to position [8563, 0]
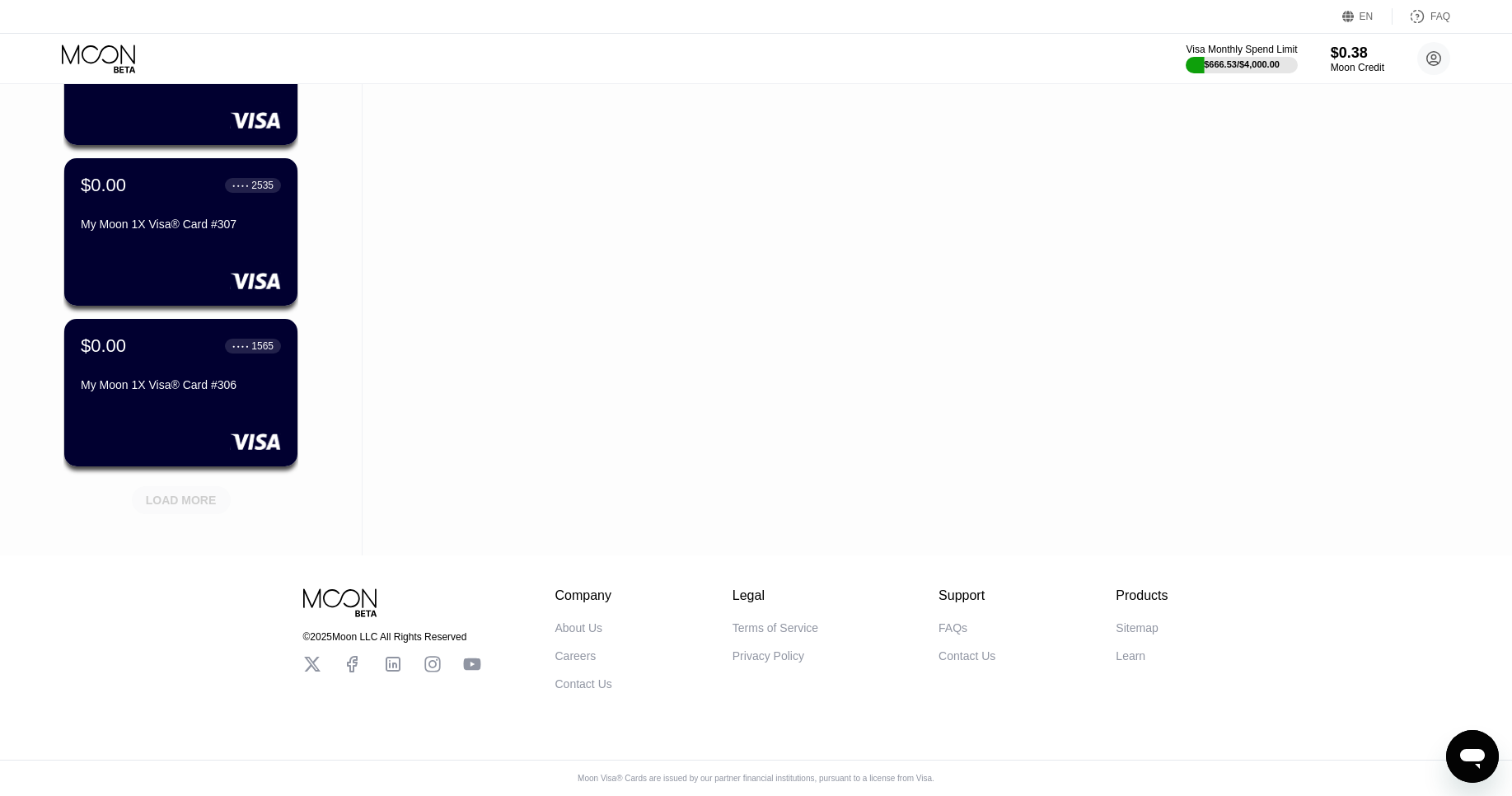
click at [187, 504] on div "LOAD MORE" at bounding box center [181, 499] width 71 height 15
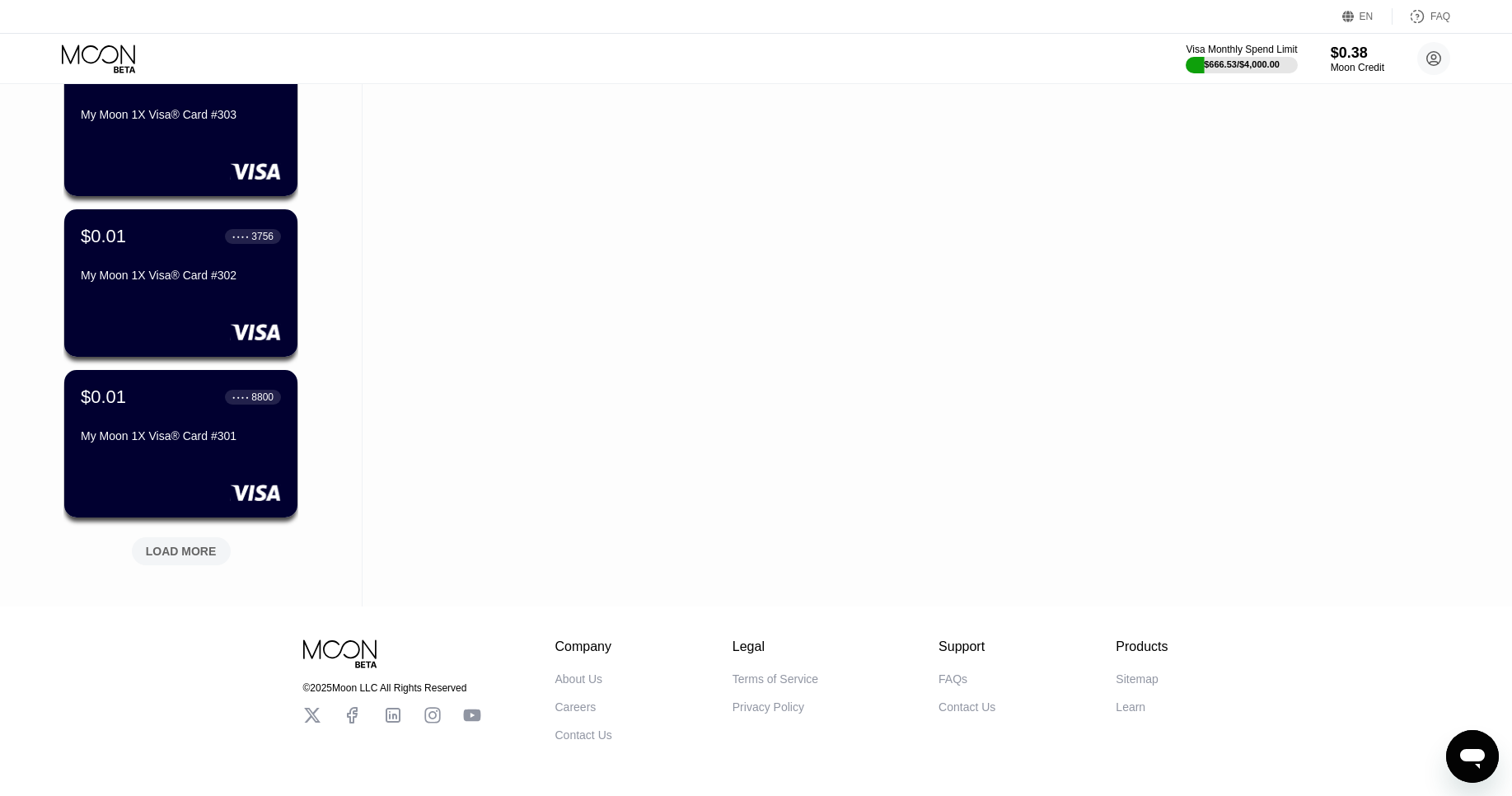
scroll to position [9326, 0]
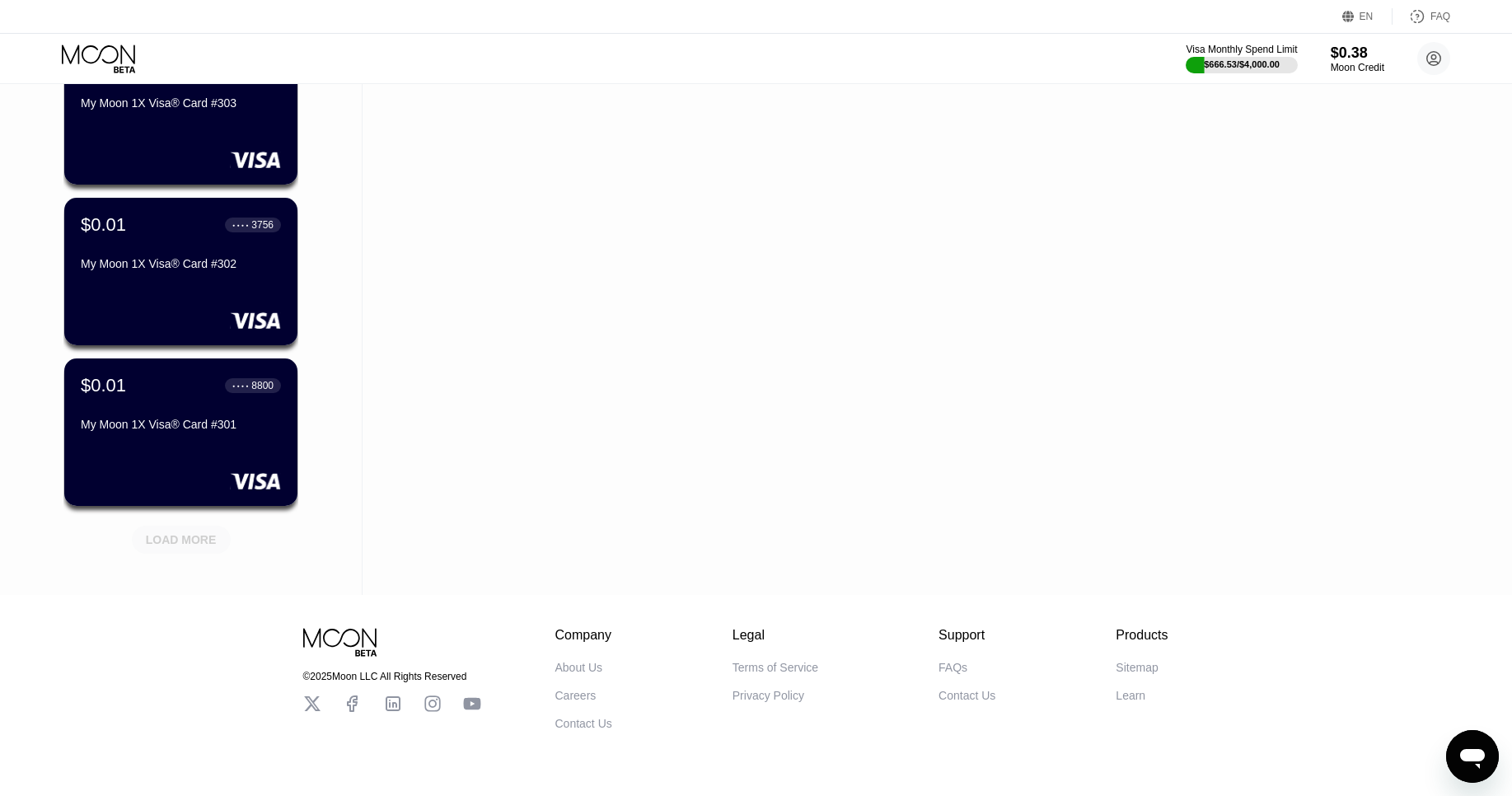
click at [181, 526] on div "LOAD MORE" at bounding box center [181, 539] width 99 height 28
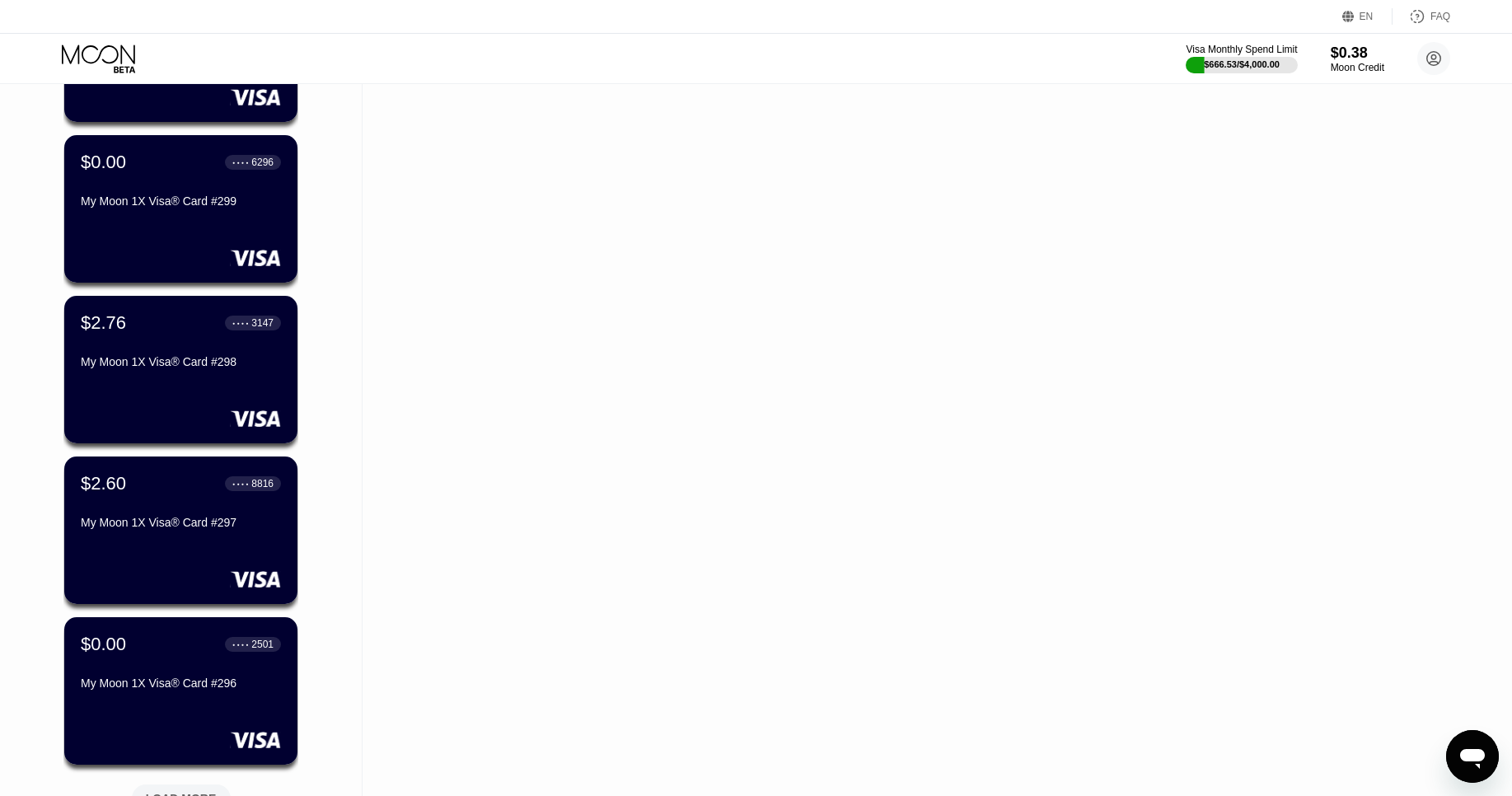
scroll to position [9977, 0]
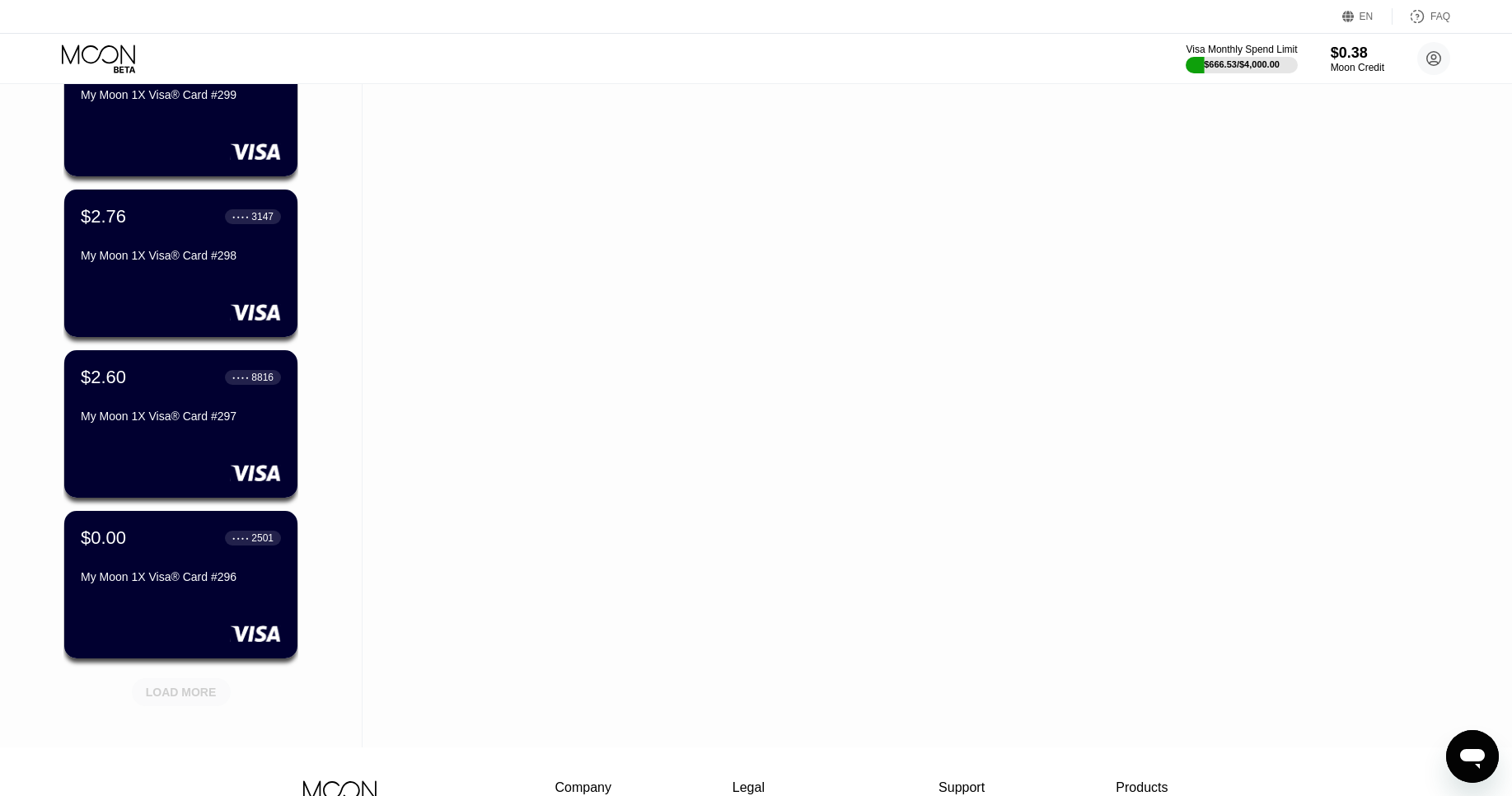
click at [200, 672] on div "LOAD MORE" at bounding box center [181, 689] width 124 height 34
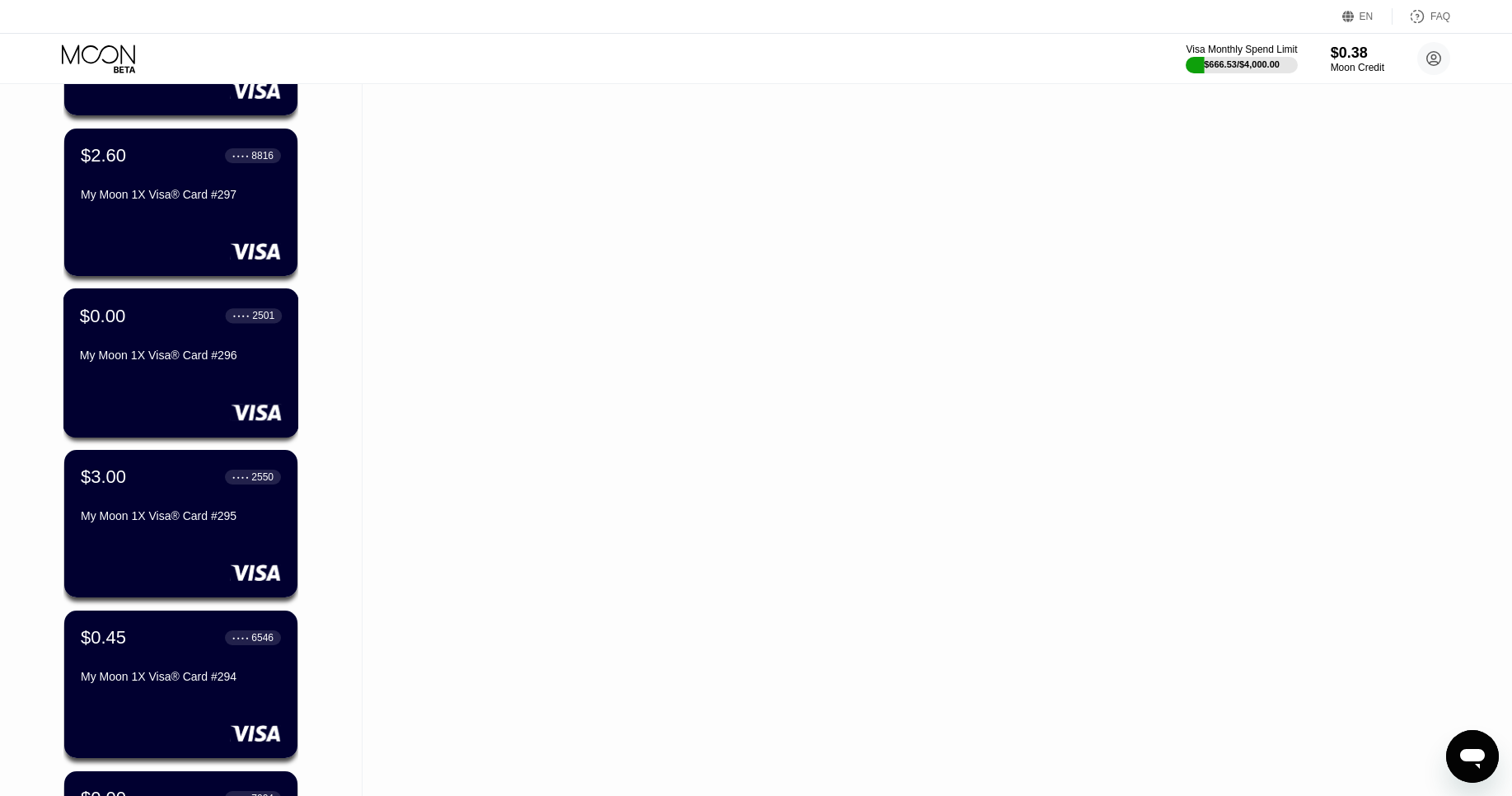
scroll to position [10192, 0]
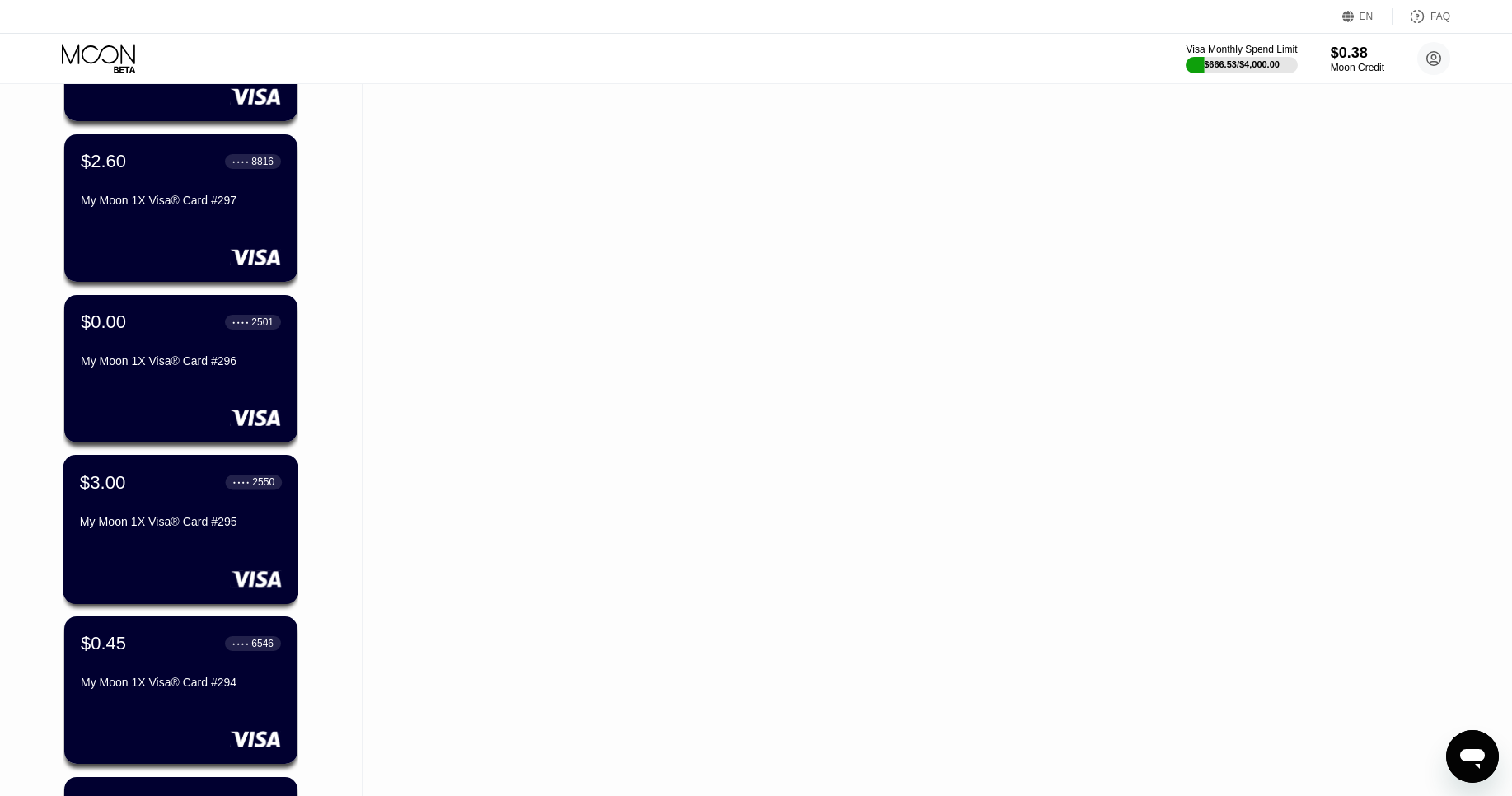
click at [146, 500] on div "$3.00 ● ● ● ● 2550 My Moon 1X Visa® Card #295" at bounding box center [181, 503] width 202 height 64
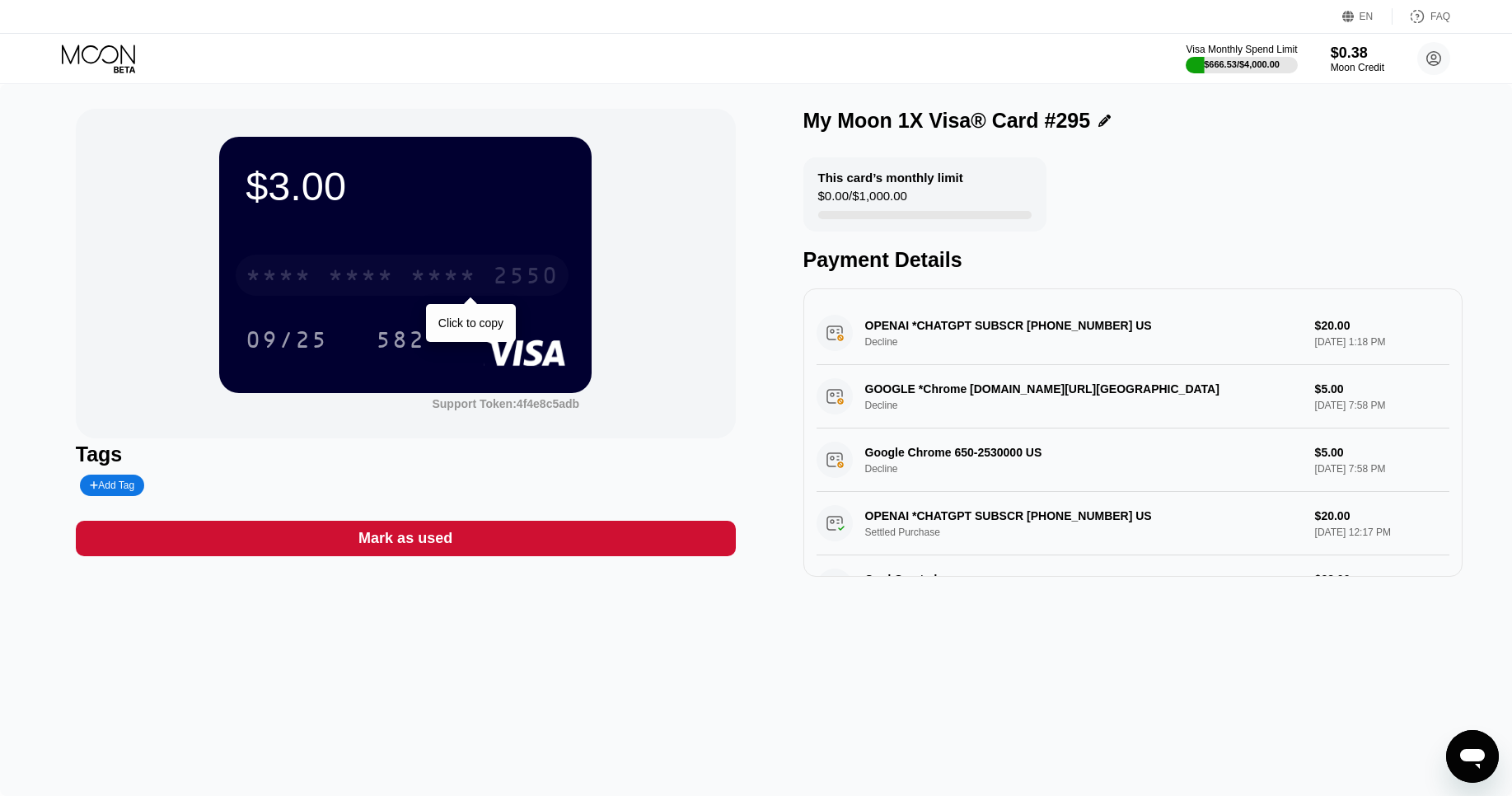
click at [482, 277] on div "* * * * * * * * * * * * 2550" at bounding box center [402, 275] width 333 height 41
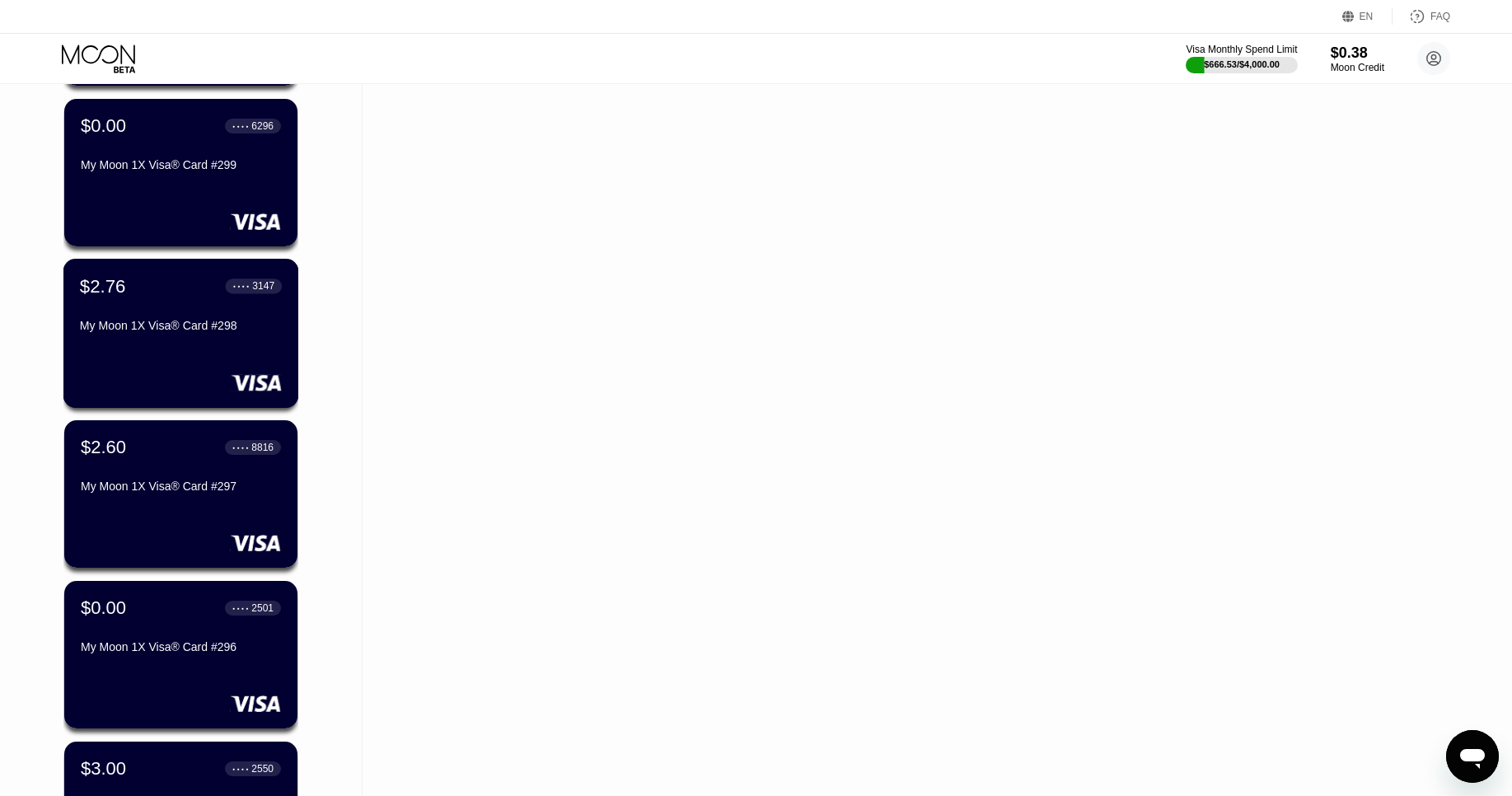
scroll to position [9541, 0]
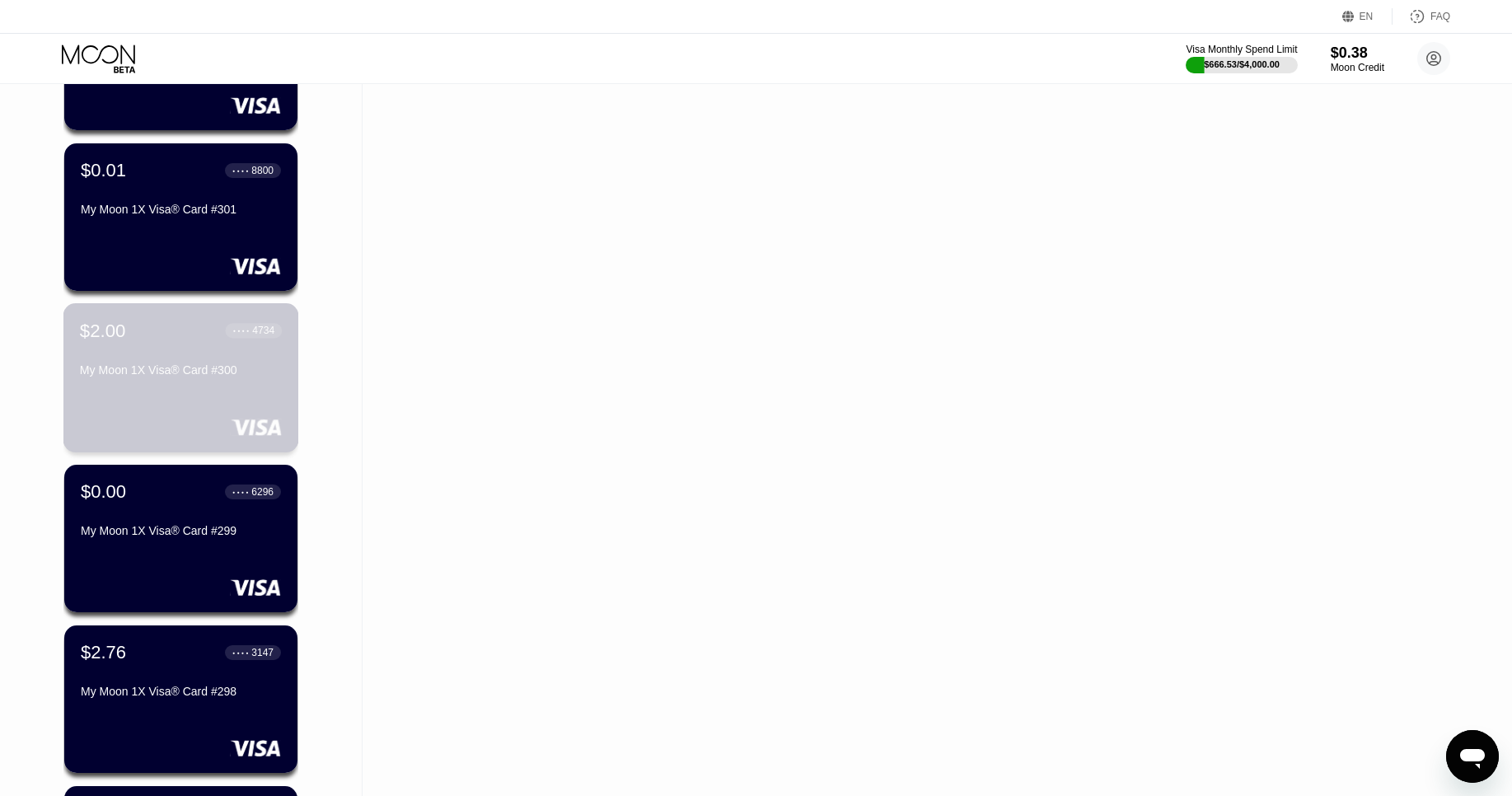
click at [160, 347] on div "$2.00 ● ● ● ● 4734 My Moon 1X Visa® Card #300" at bounding box center [181, 352] width 202 height 64
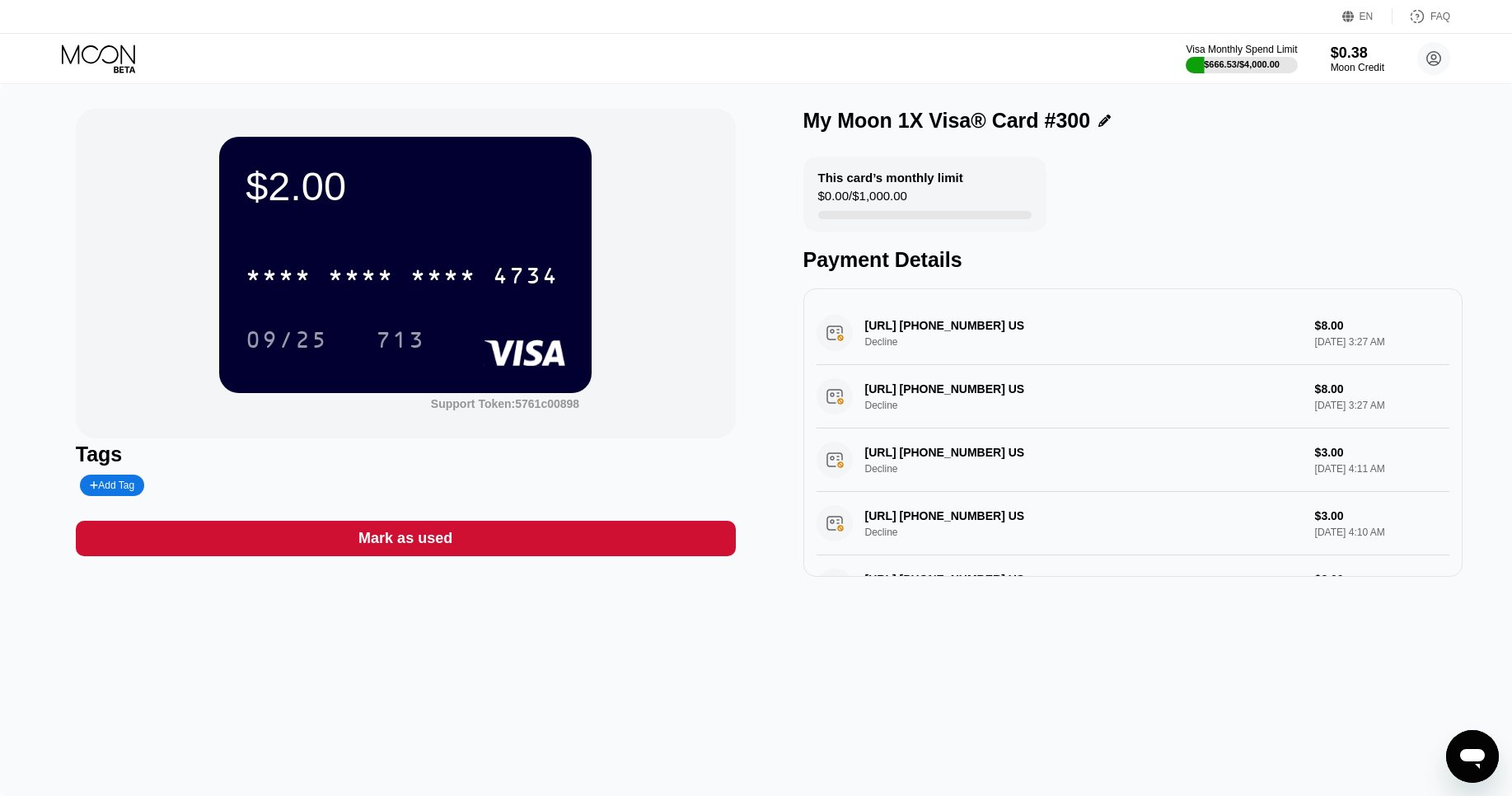
scroll to position [194, 0]
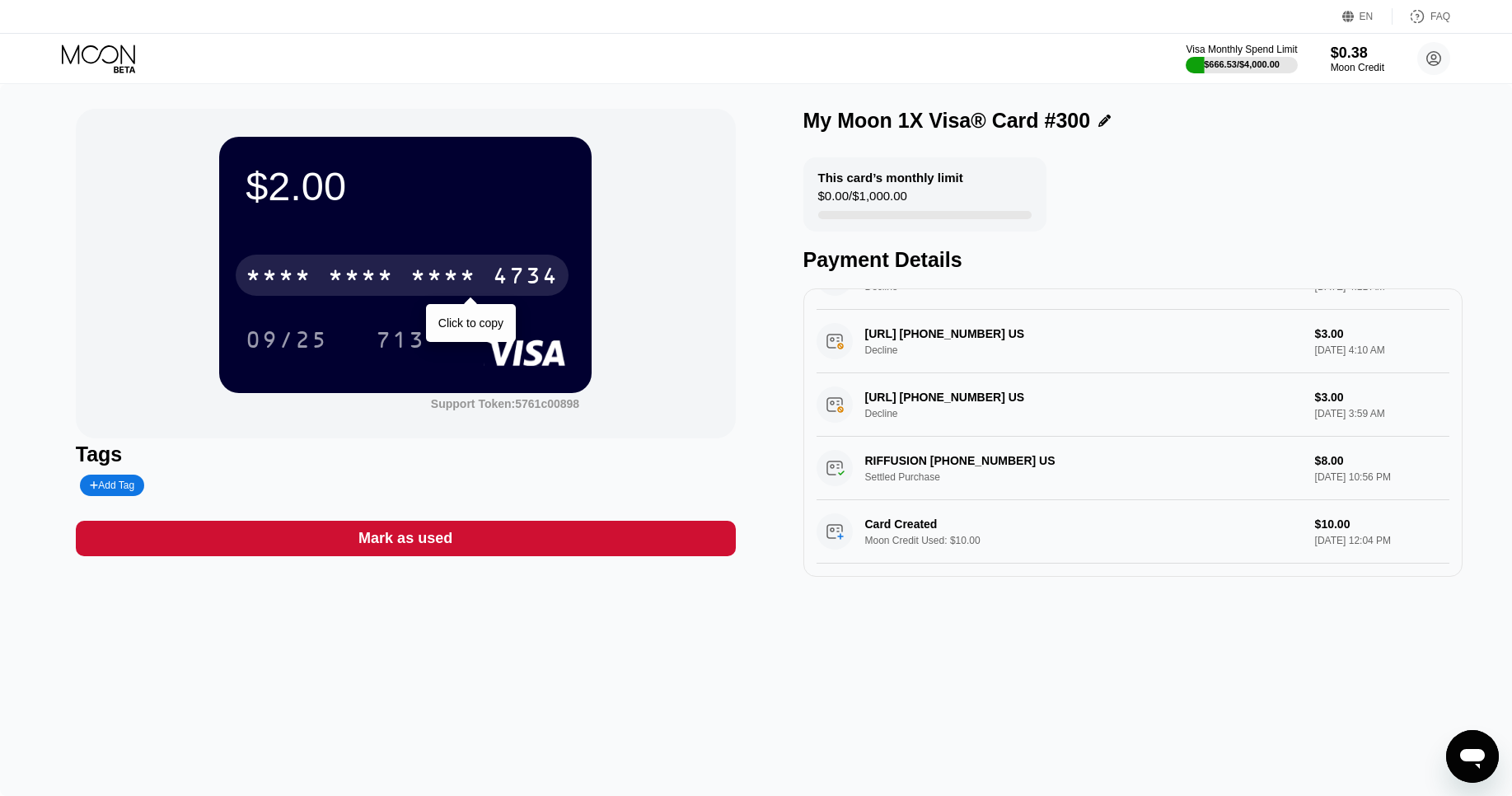
click at [448, 271] on div "* * * *" at bounding box center [443, 278] width 66 height 27
